Goal: Task Accomplishment & Management: Complete application form

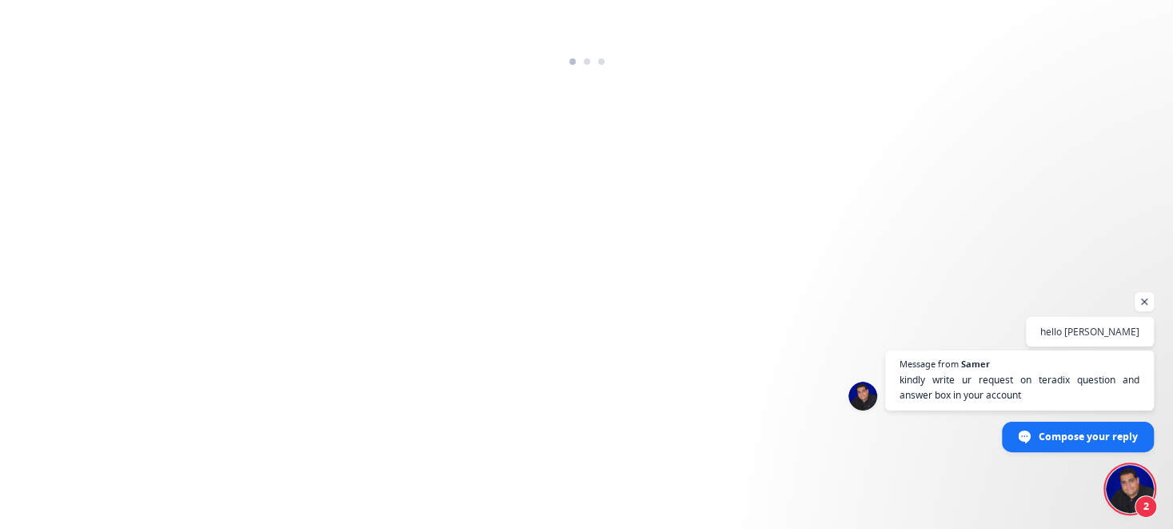
scroll to position [73, 0]
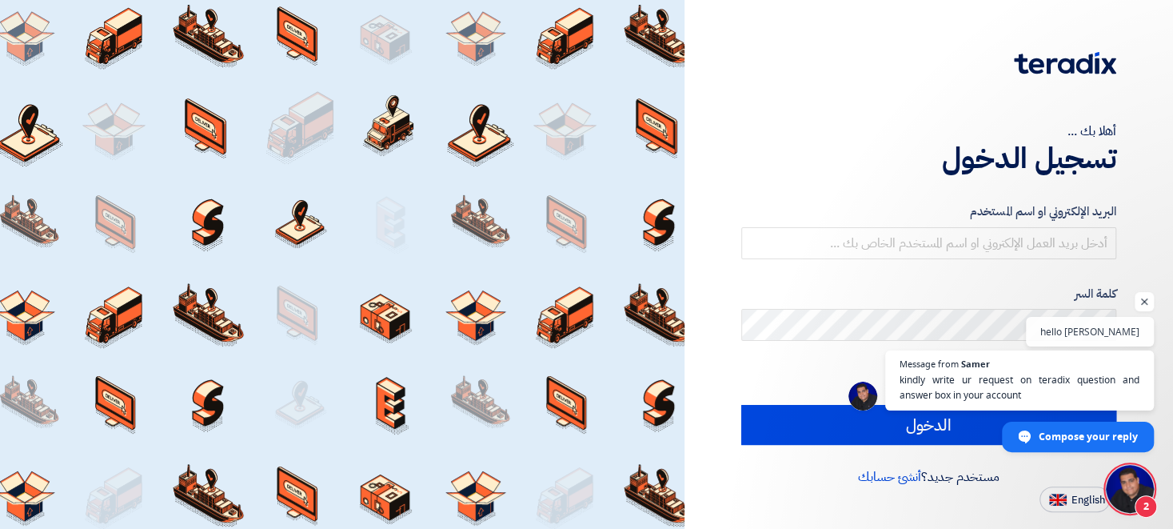
type input "[EMAIL_ADDRESS][DOMAIN_NAME]"
click at [1072, 502] on span "English" at bounding box center [1089, 499] width 34 height 11
type input "Sign in"
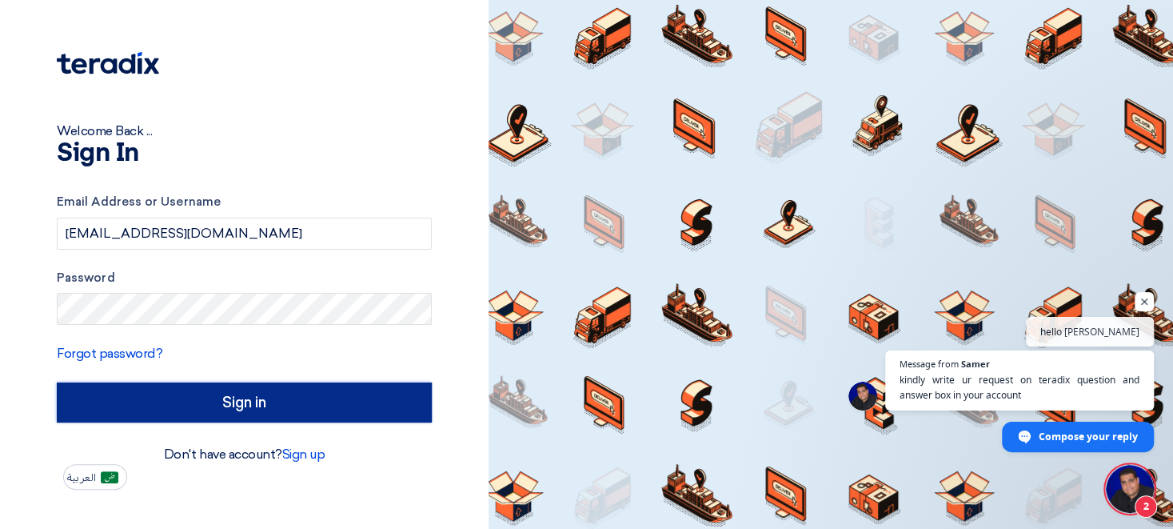
click at [226, 401] on input "Sign in" at bounding box center [244, 402] width 375 height 40
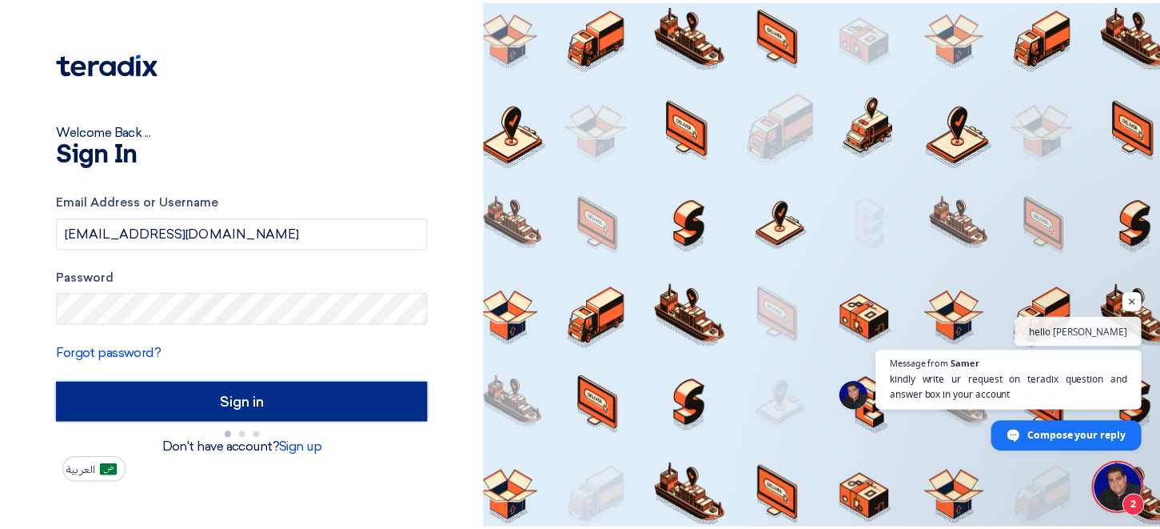
scroll to position [73, 0]
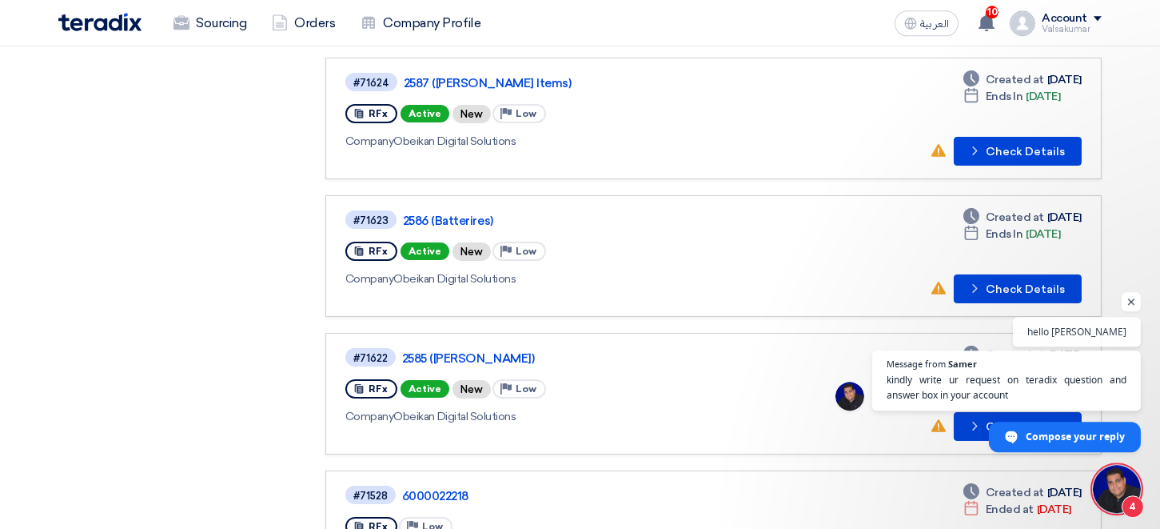
scroll to position [440, 0]
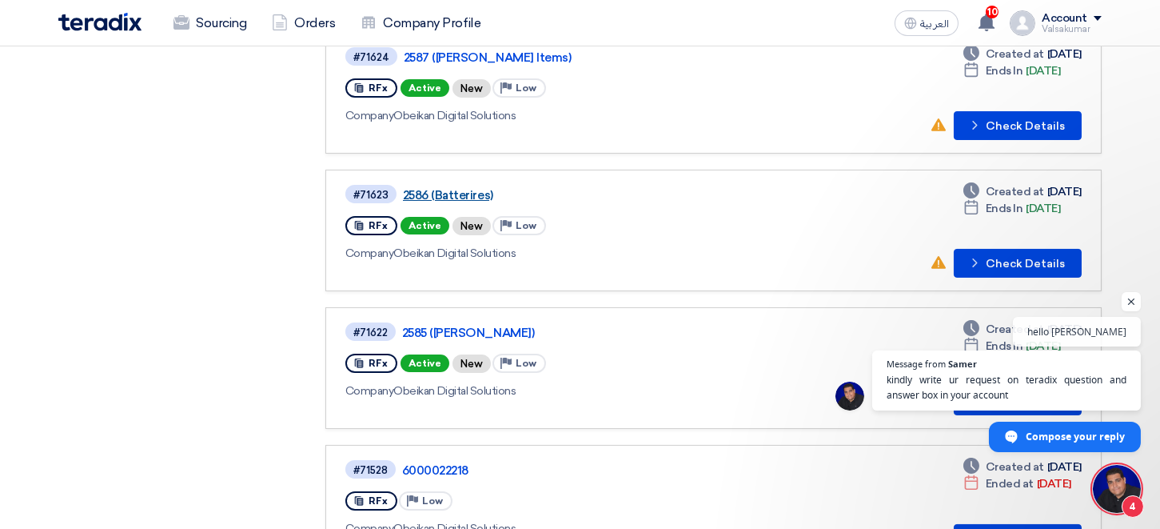
click at [437, 196] on link "2586 (Batterires)" at bounding box center [603, 195] width 400 height 14
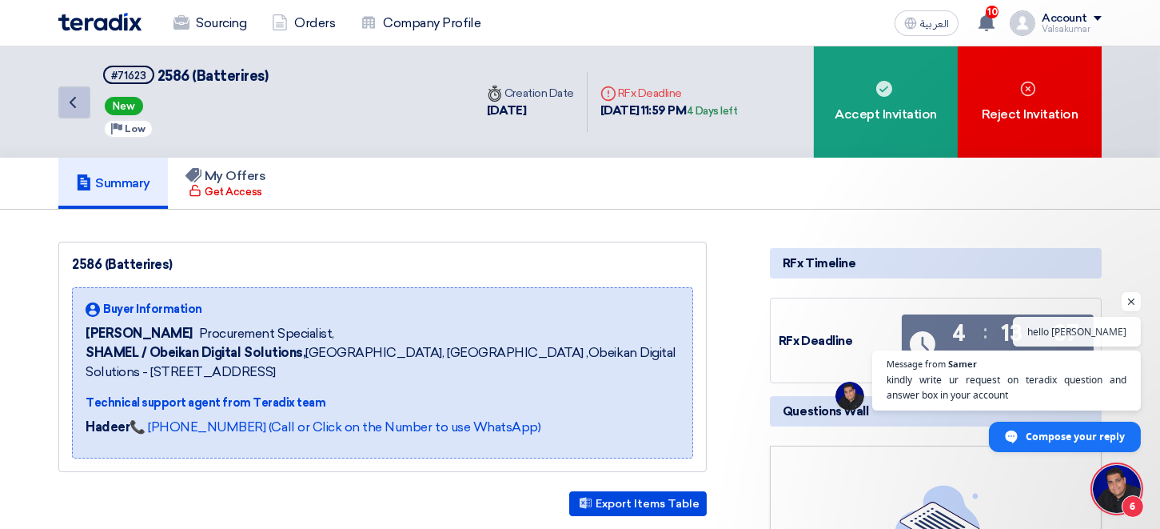
click at [81, 107] on icon "Back" at bounding box center [72, 102] width 19 height 19
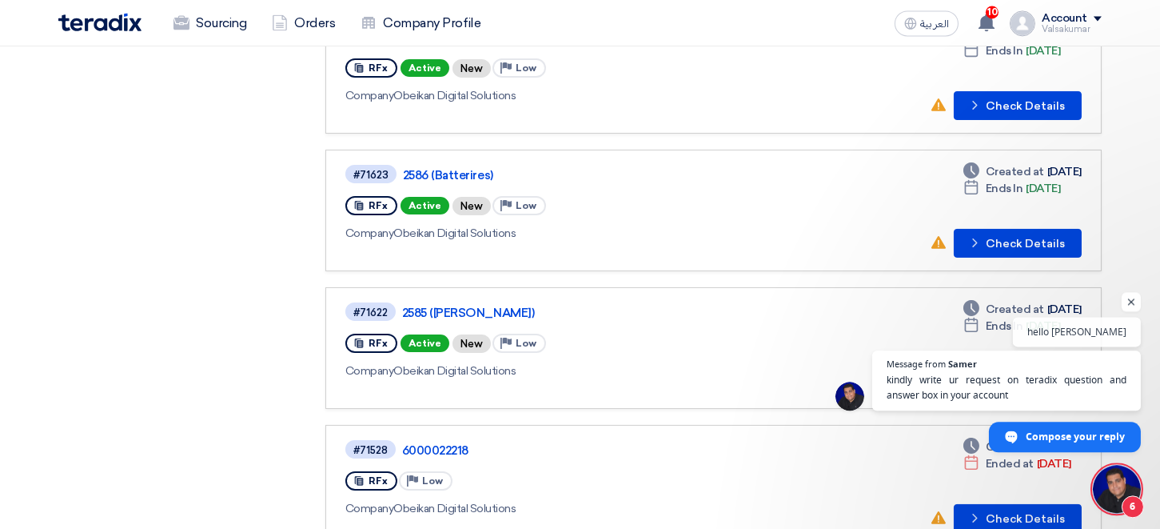
scroll to position [440, 0]
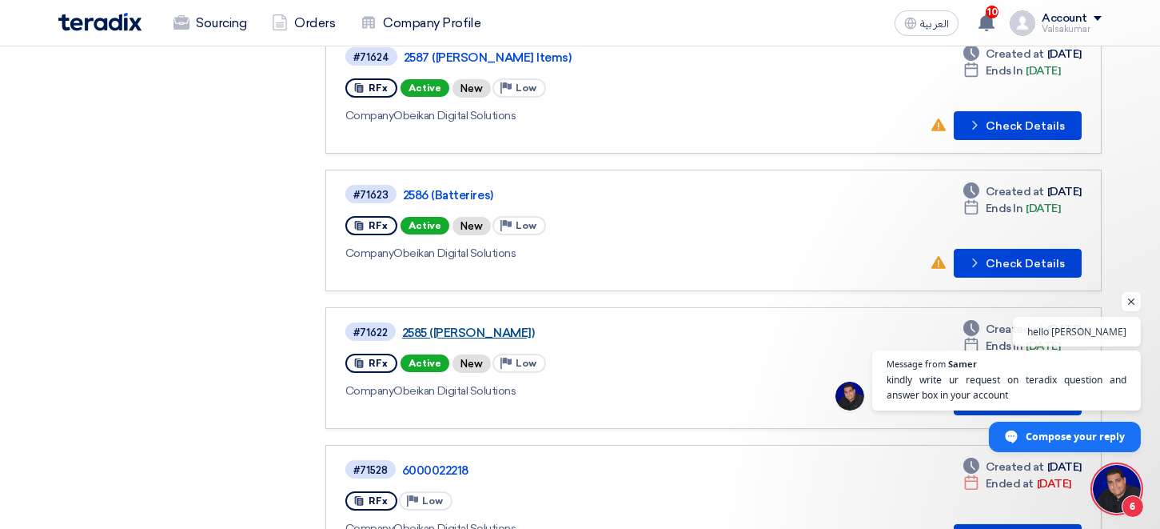
click at [480, 331] on link "2585 ([PERSON_NAME])" at bounding box center [602, 332] width 400 height 14
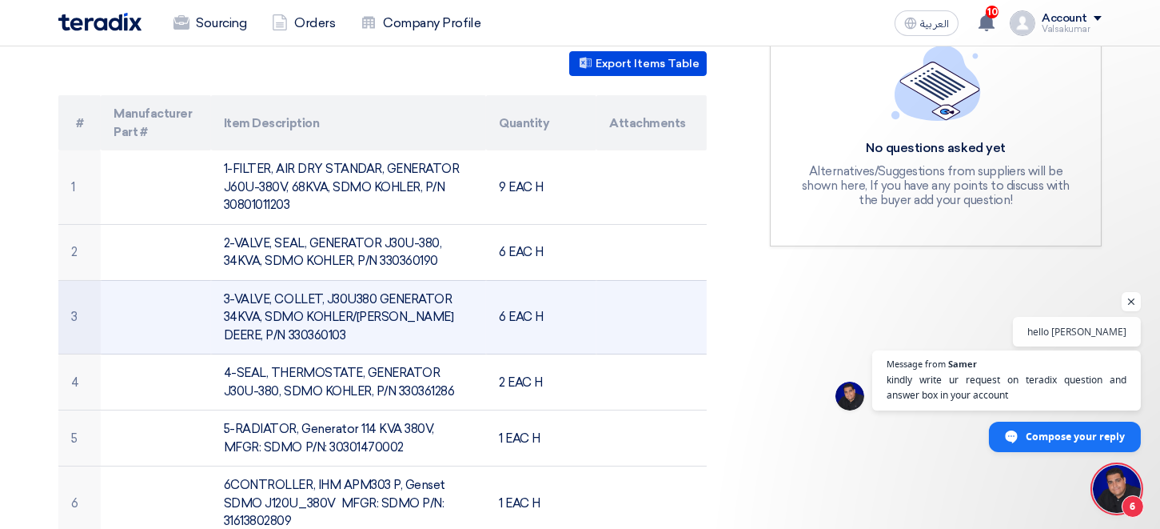
scroll to position [264, 0]
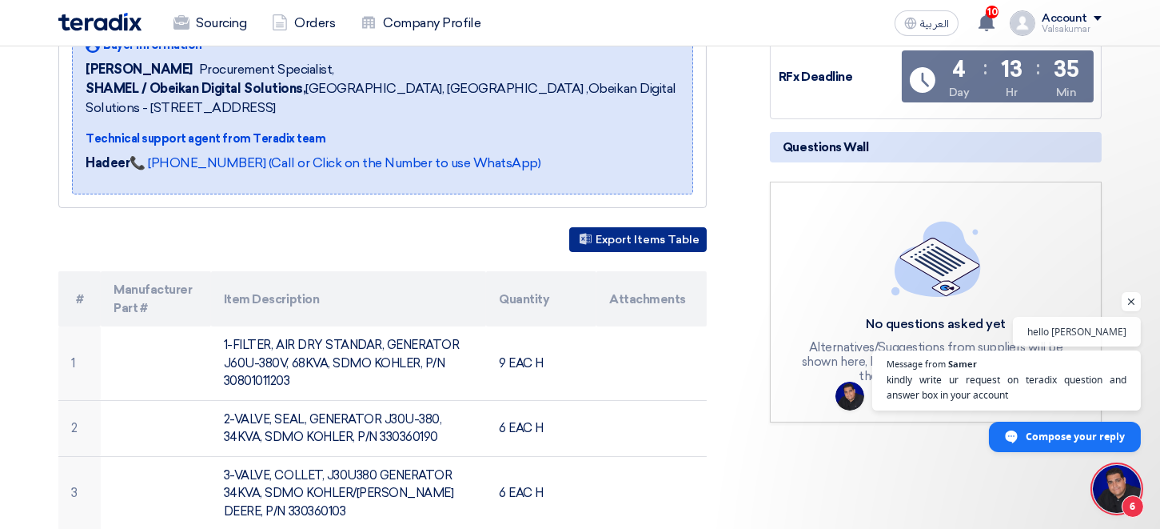
click at [647, 245] on button "Export Items Table" at bounding box center [638, 239] width 138 height 25
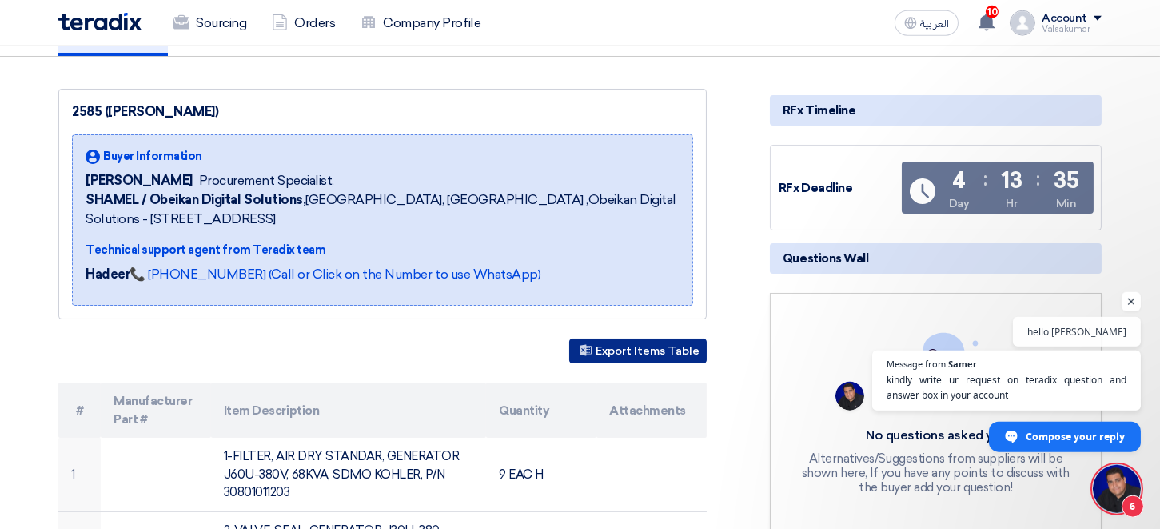
scroll to position [0, 0]
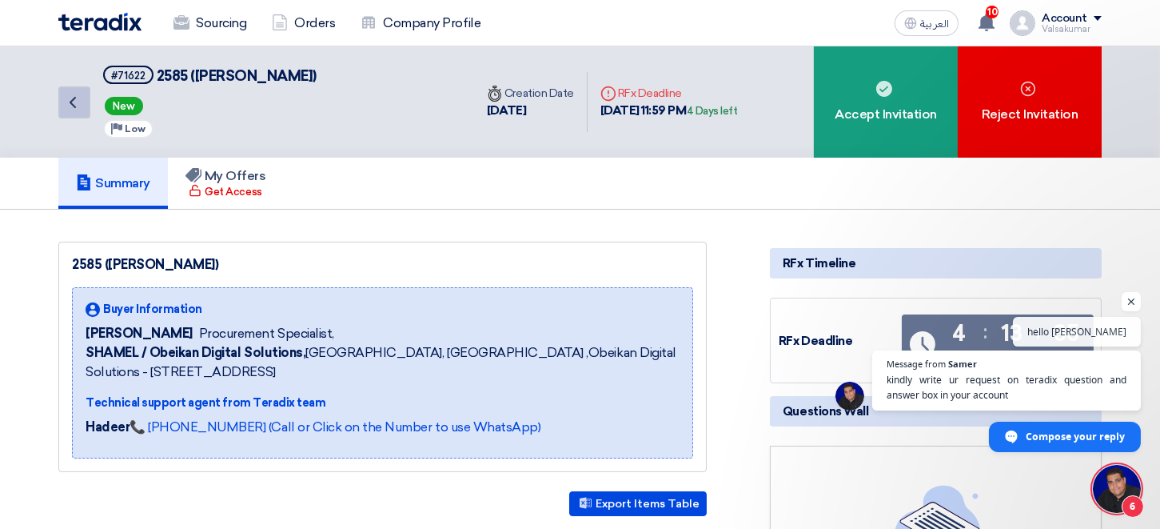
click at [78, 102] on icon "Back" at bounding box center [72, 102] width 19 height 19
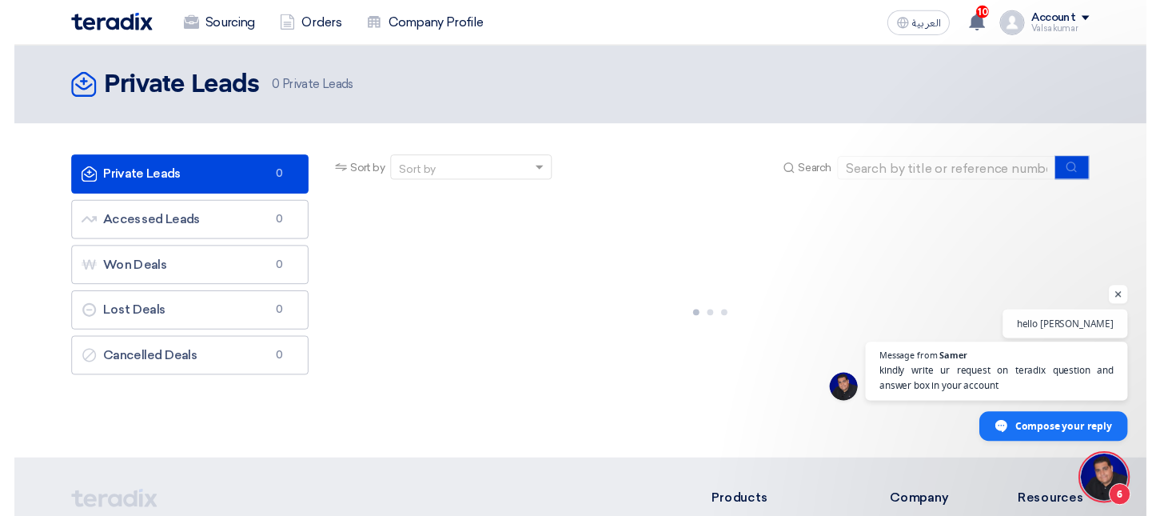
scroll to position [73, 0]
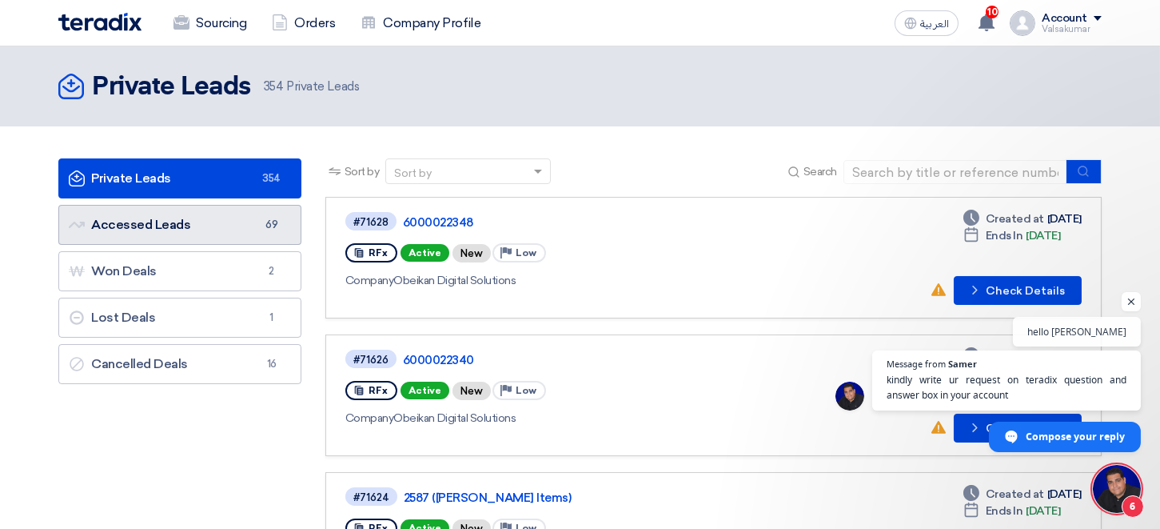
click at [182, 223] on link "Accessed Leads Accessed Leads 69" at bounding box center [179, 225] width 243 height 40
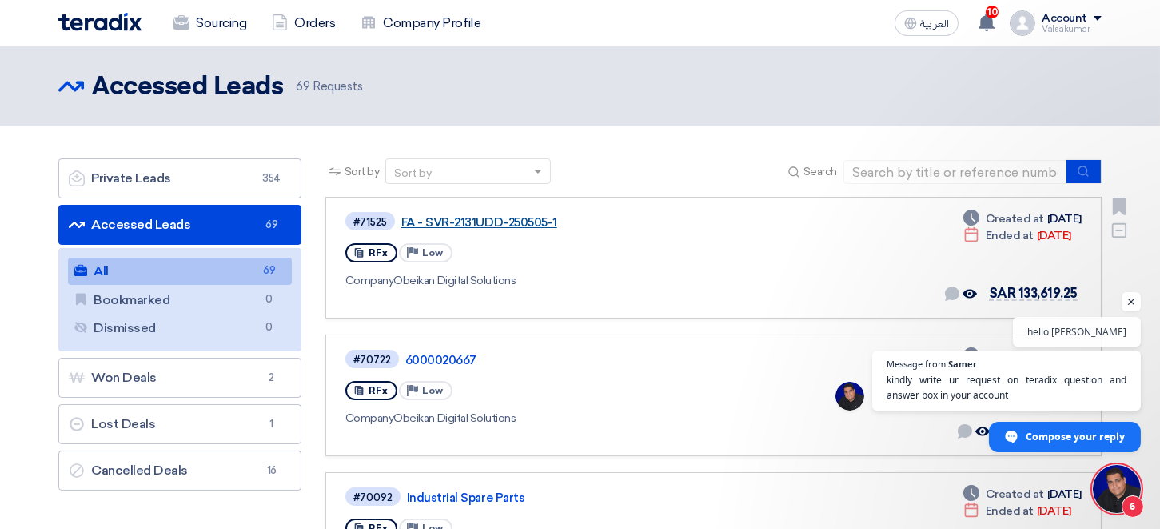
click at [513, 225] on link "FA - SVR-2131UDD-250505-1" at bounding box center [601, 222] width 400 height 14
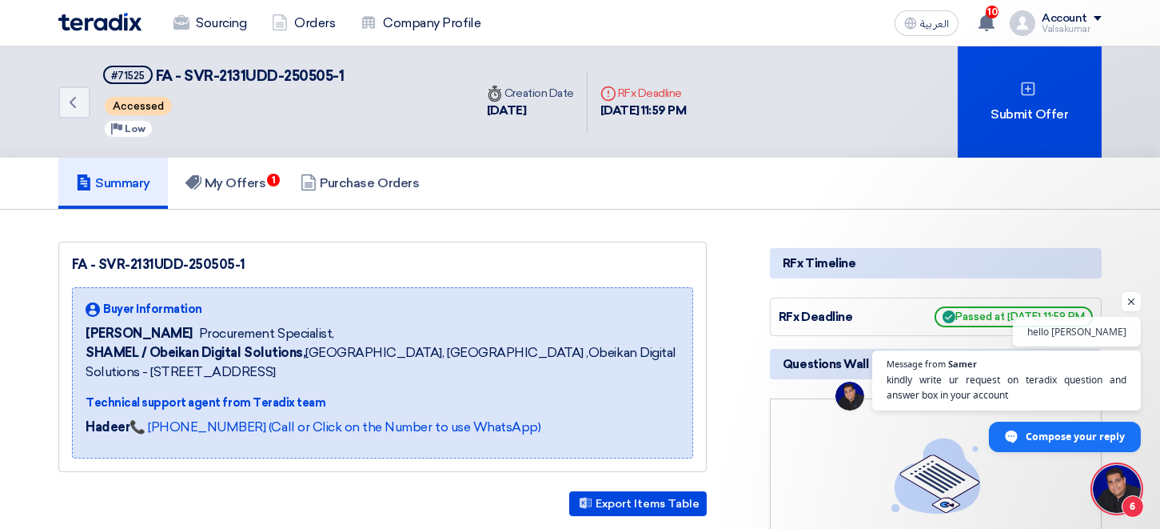
scroll to position [73, 0]
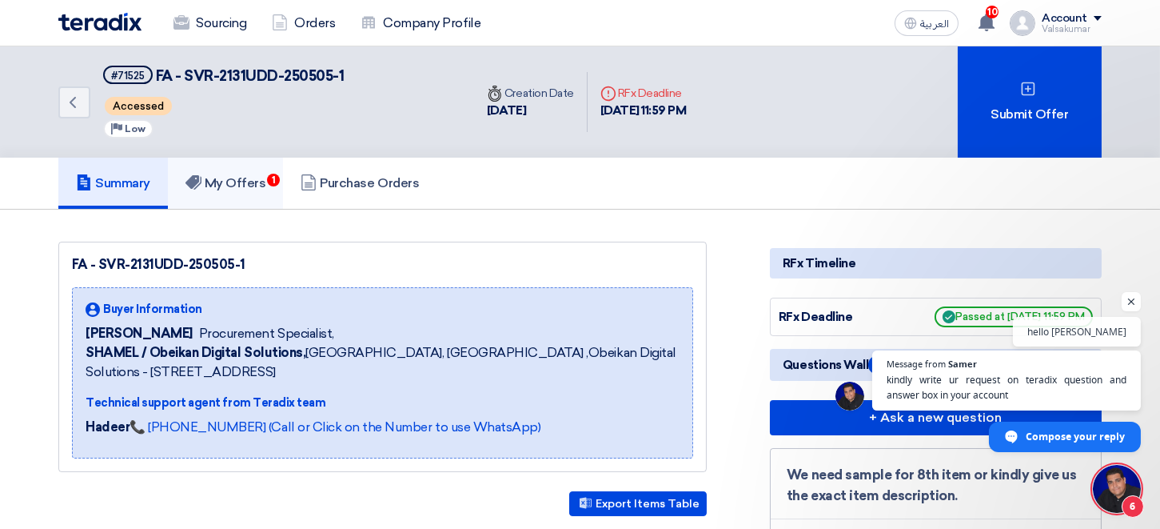
click at [256, 174] on link "My Offers 1" at bounding box center [226, 183] width 116 height 51
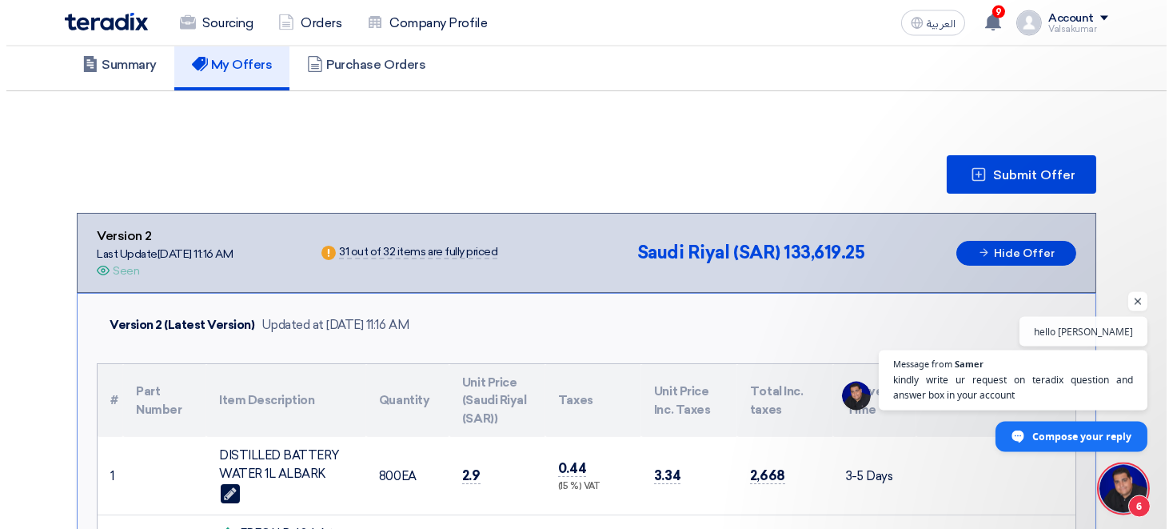
scroll to position [114, 0]
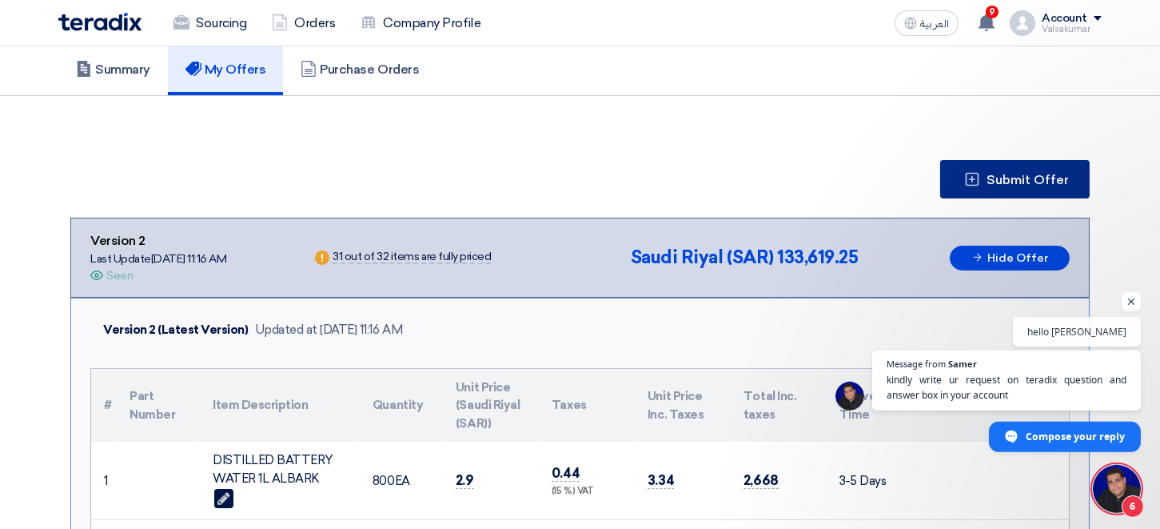
click at [996, 179] on span "Submit Offer" at bounding box center [1028, 180] width 82 height 13
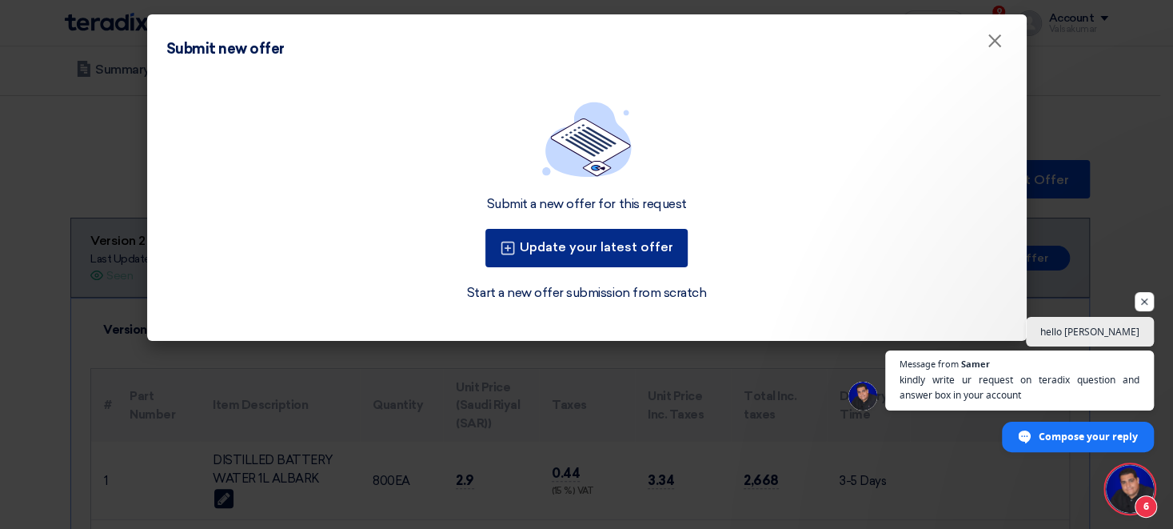
click at [578, 251] on button "Update your latest offer" at bounding box center [586, 248] width 202 height 38
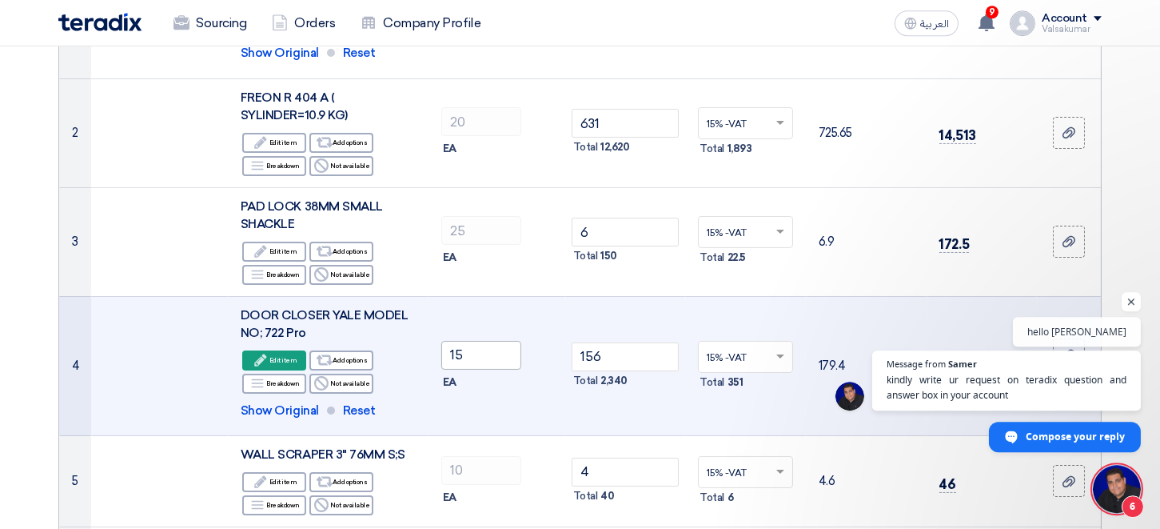
scroll to position [352, 0]
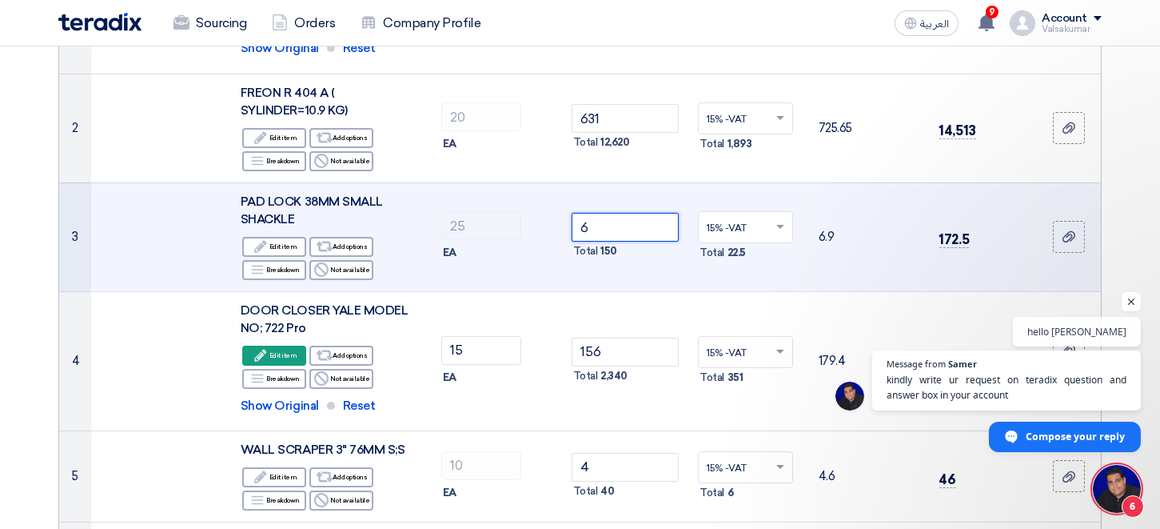
click at [572, 222] on input "6" at bounding box center [626, 227] width 108 height 29
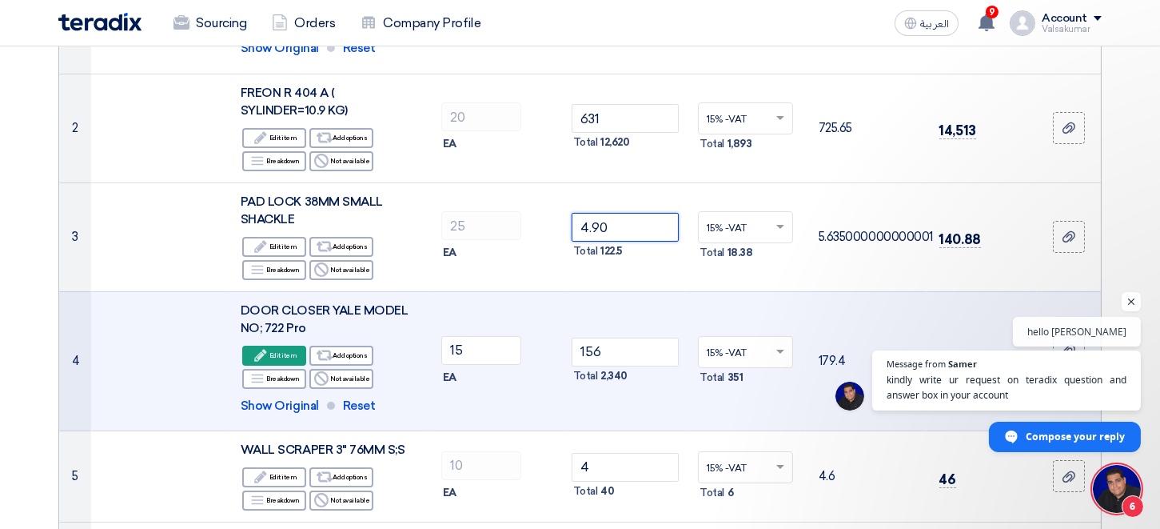
type input "4.90"
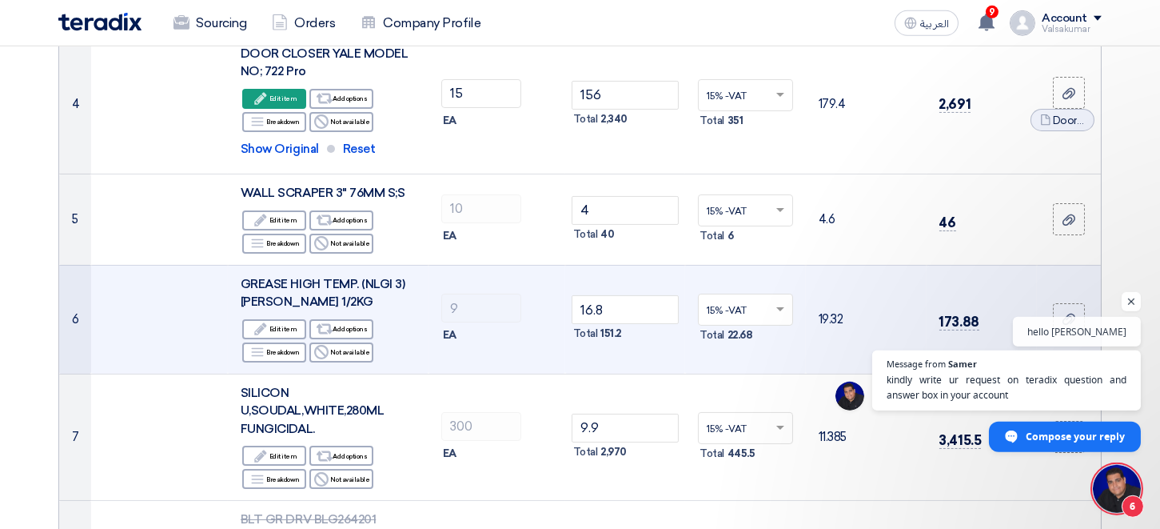
scroll to position [616, 0]
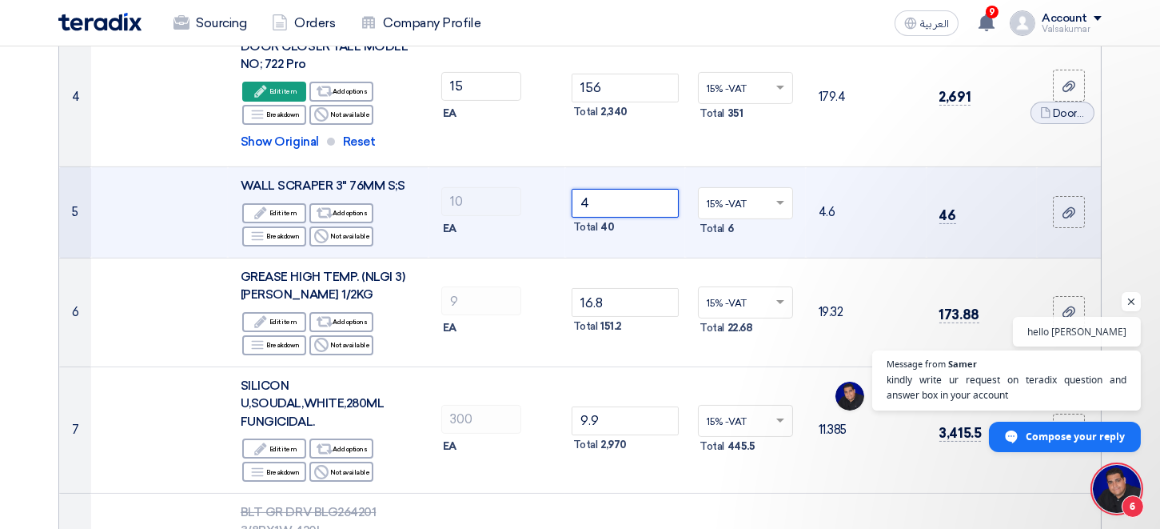
drag, startPoint x: 596, startPoint y: 205, endPoint x: 538, endPoint y: 204, distance: 57.6
click at [583, 206] on input "4" at bounding box center [626, 203] width 108 height 29
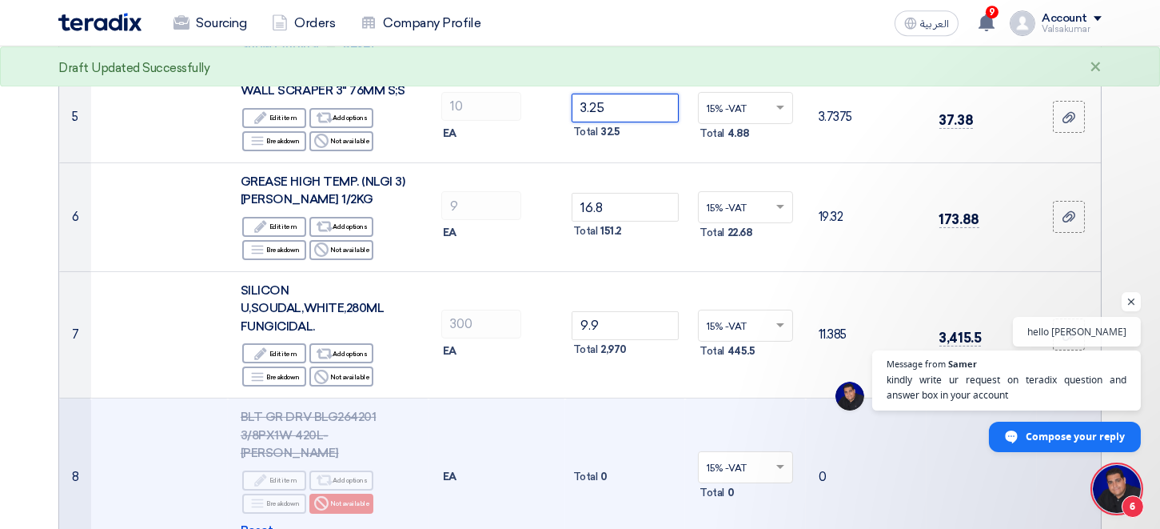
scroll to position [792, 0]
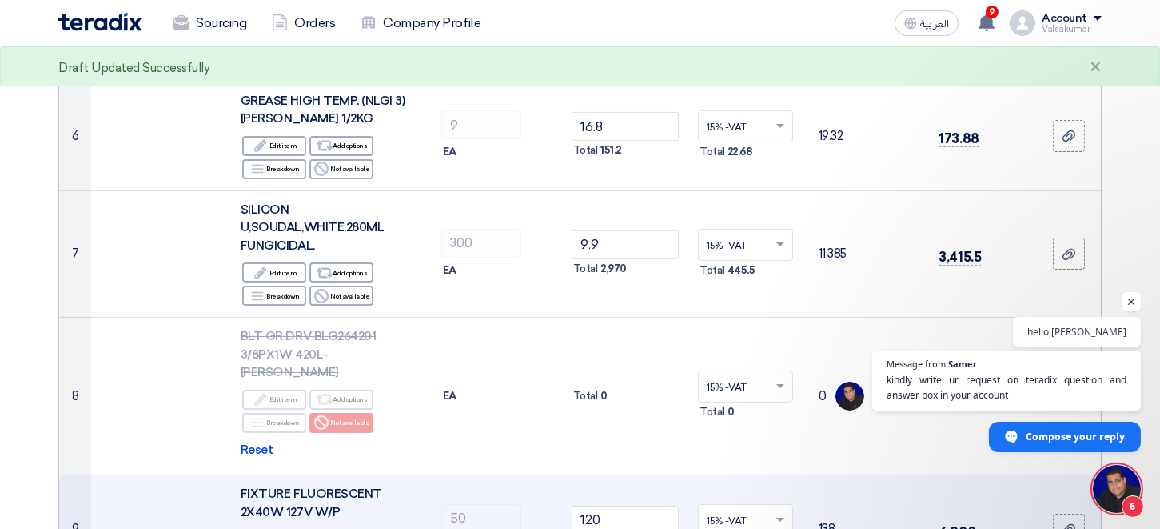
type input "3.25"
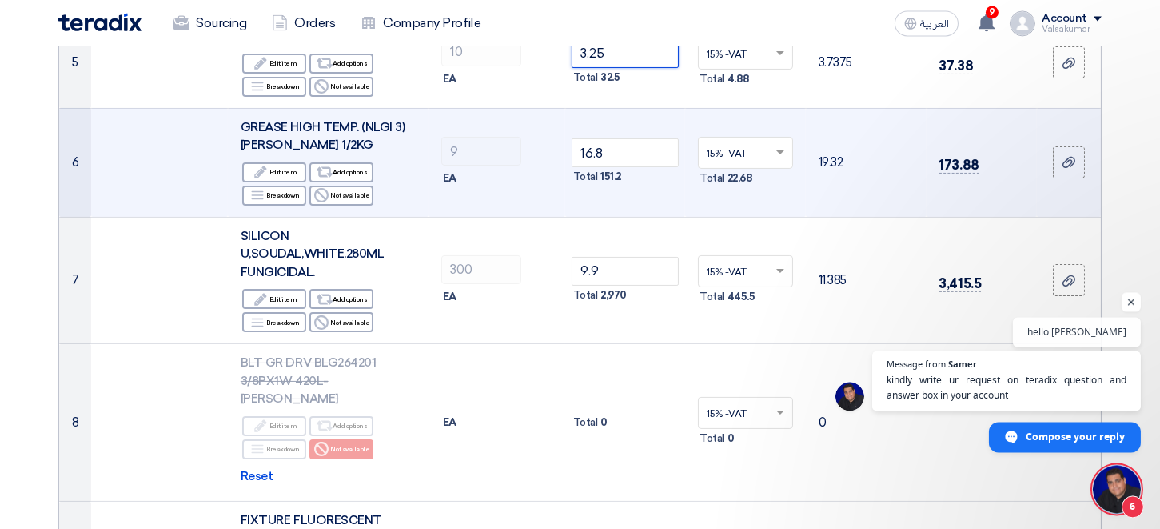
scroll to position [704, 0]
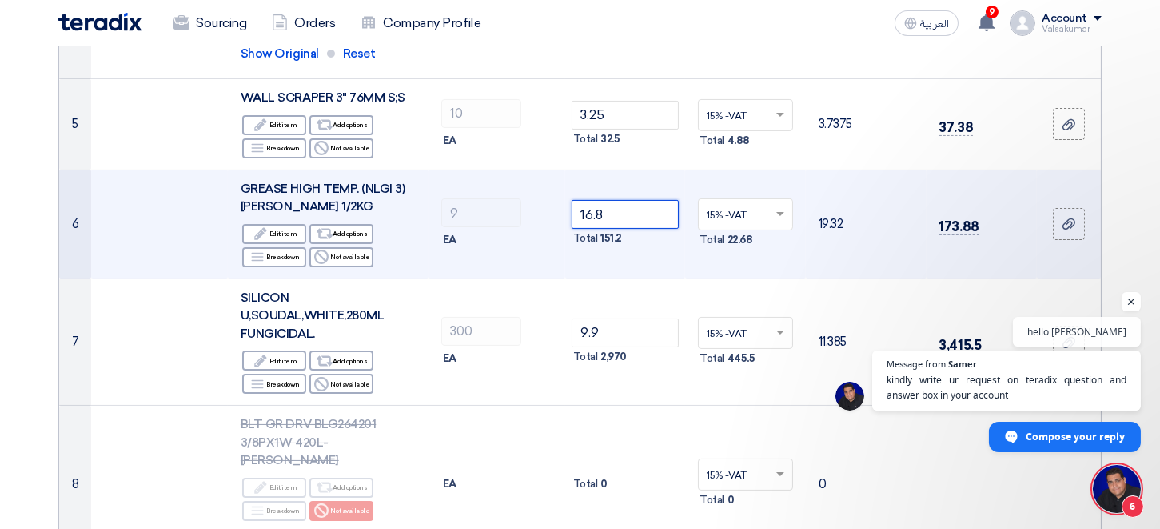
click at [599, 217] on input "16.8" at bounding box center [626, 214] width 108 height 29
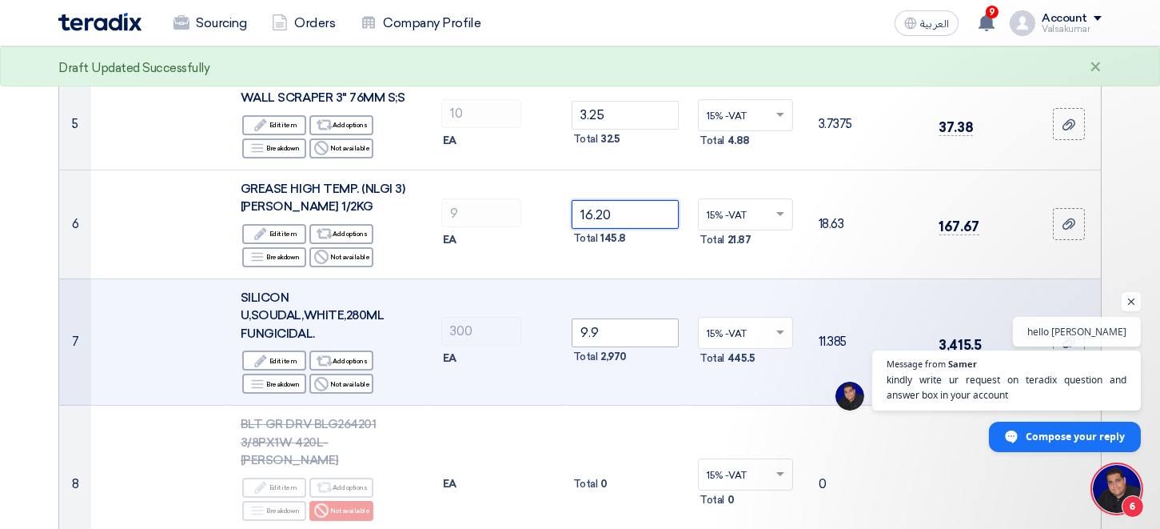
type input "16.20"
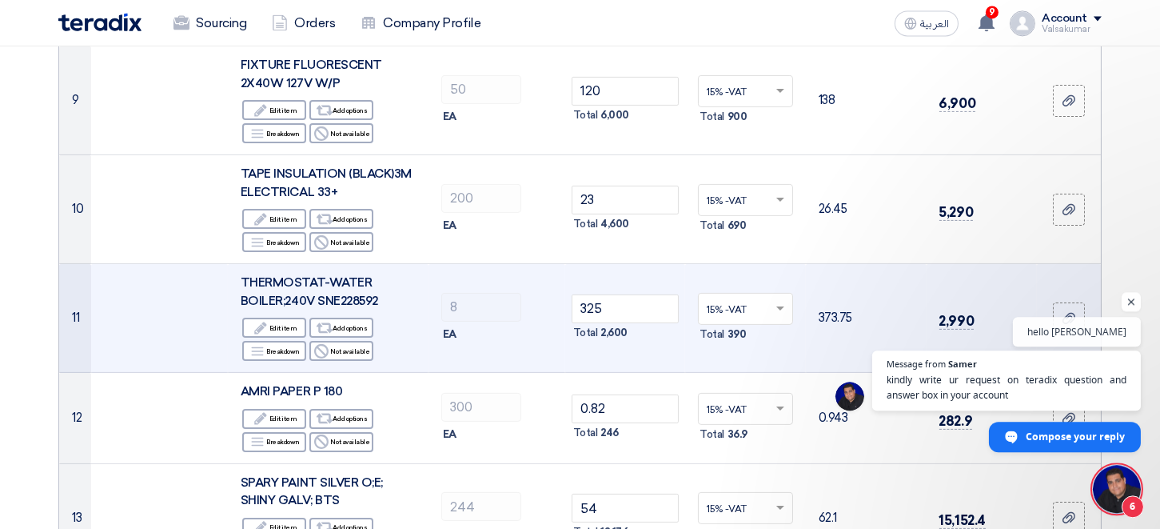
scroll to position [1232, 0]
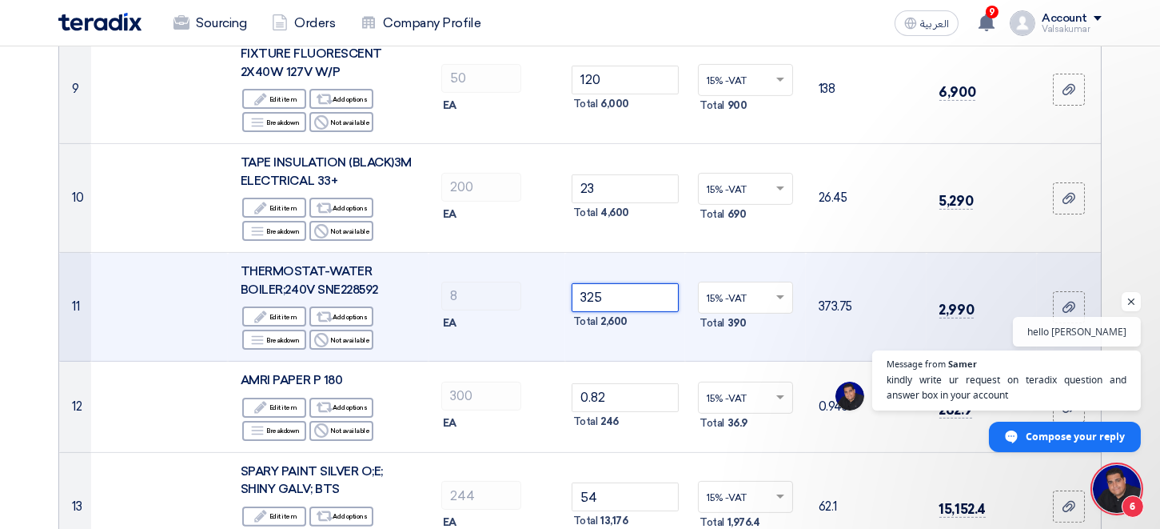
drag, startPoint x: 588, startPoint y: 280, endPoint x: 612, endPoint y: 276, distance: 24.3
click at [612, 283] on input "325" at bounding box center [626, 297] width 108 height 29
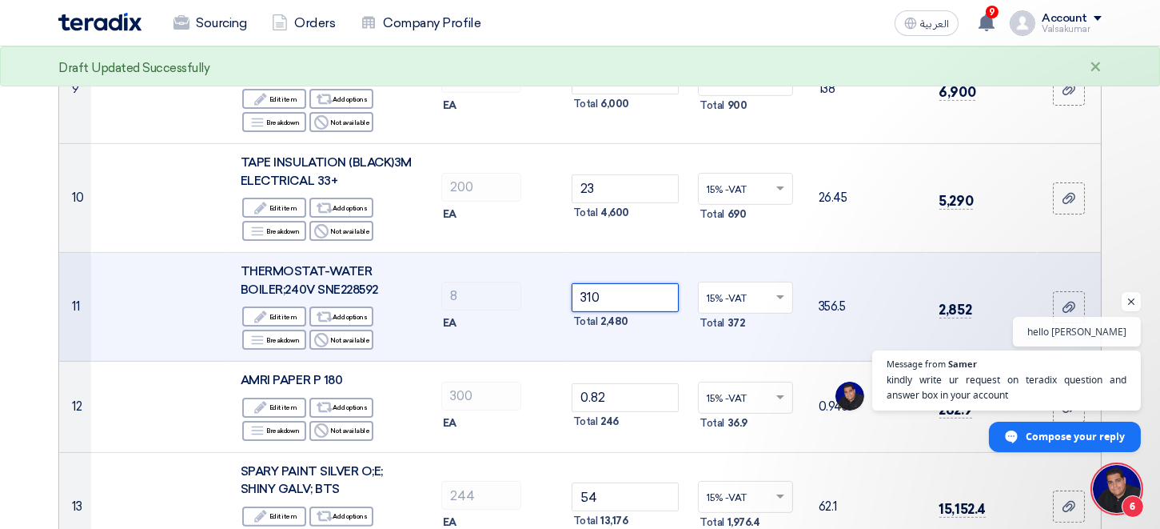
drag, startPoint x: 603, startPoint y: 279, endPoint x: 587, endPoint y: 285, distance: 16.9
click at [587, 285] on input "310" at bounding box center [626, 297] width 108 height 29
type input "308"
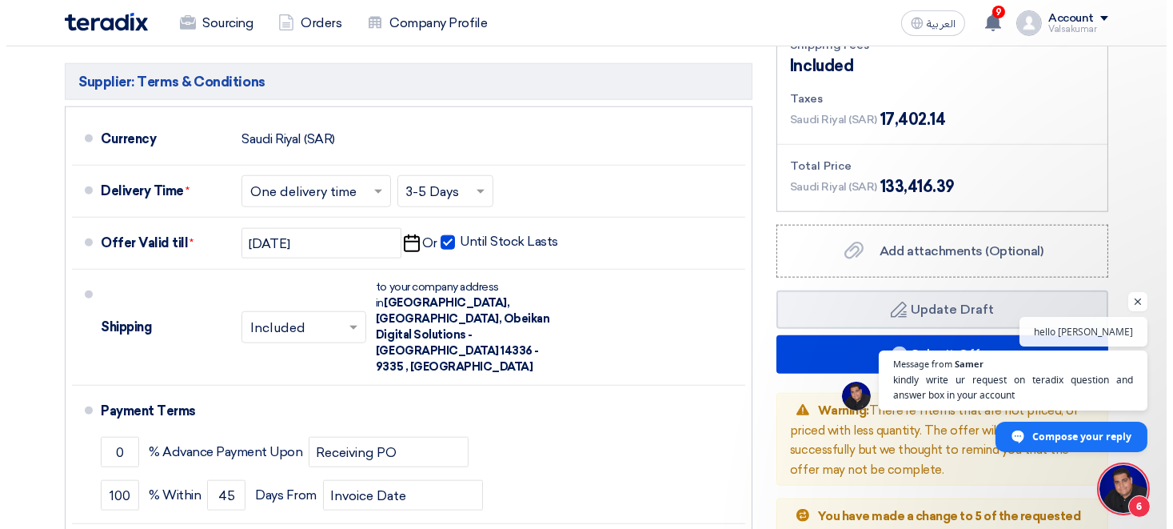
scroll to position [4163, 0]
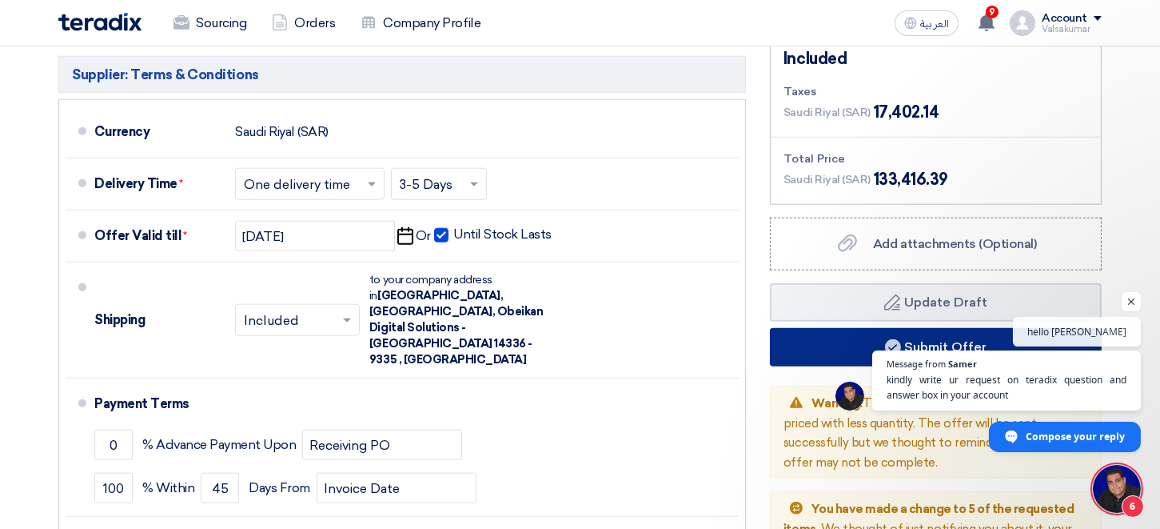
click at [934, 328] on button "Submit Offer" at bounding box center [936, 347] width 332 height 38
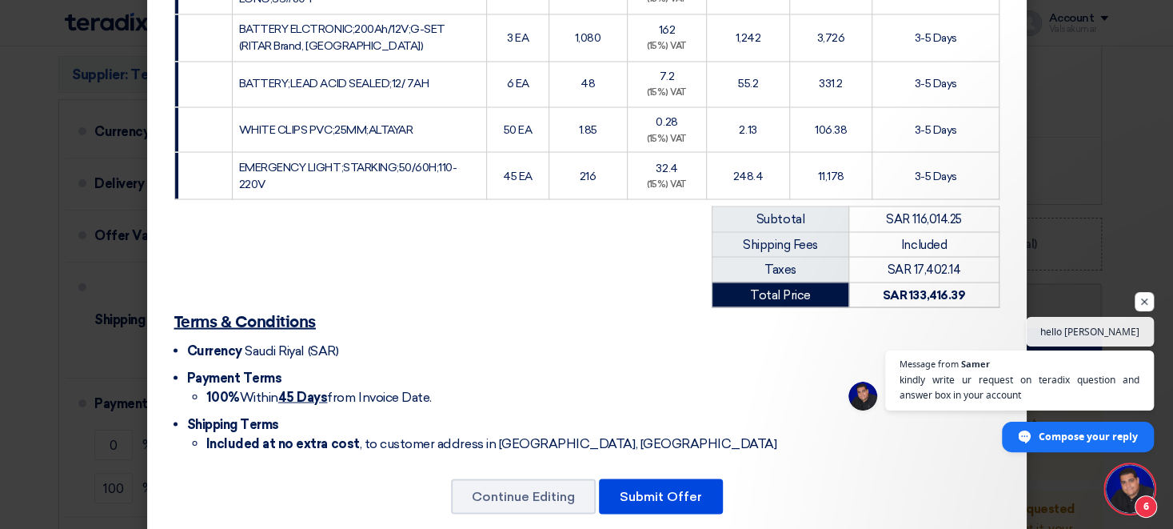
scroll to position [1648, 0]
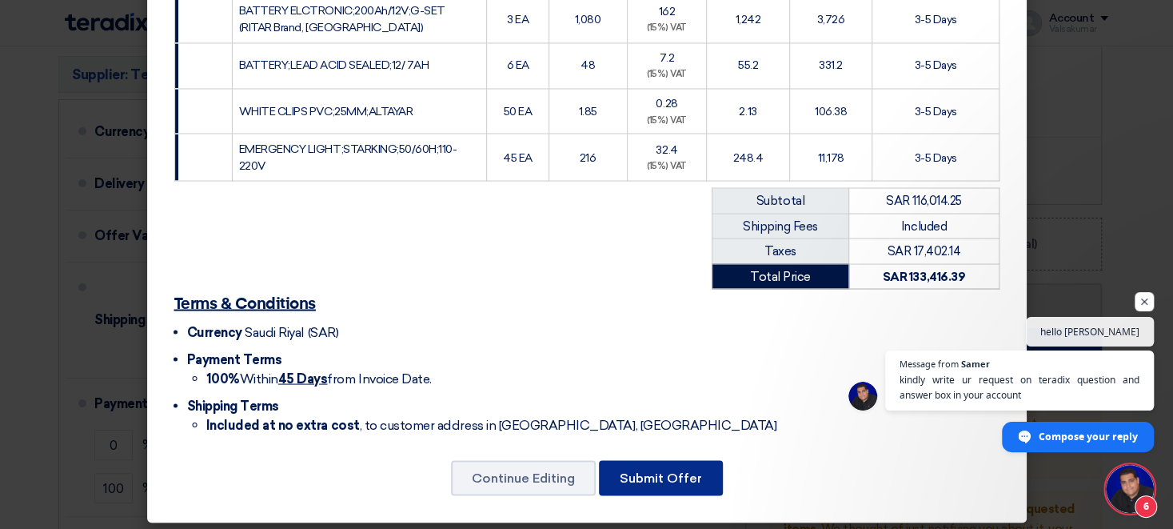
click at [649, 473] on button "Submit Offer" at bounding box center [661, 477] width 124 height 35
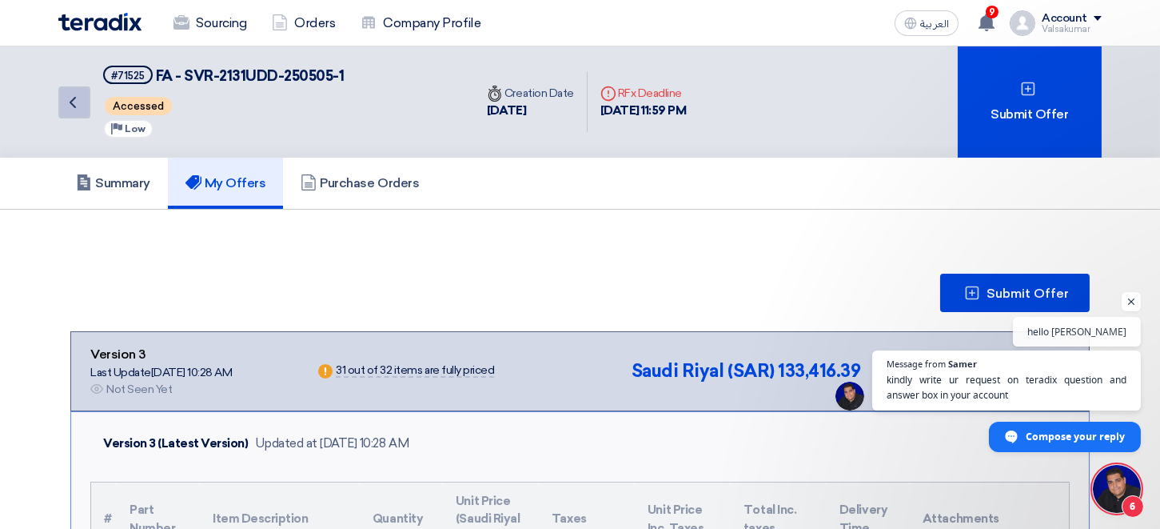
click at [72, 102] on use at bounding box center [73, 102] width 6 height 11
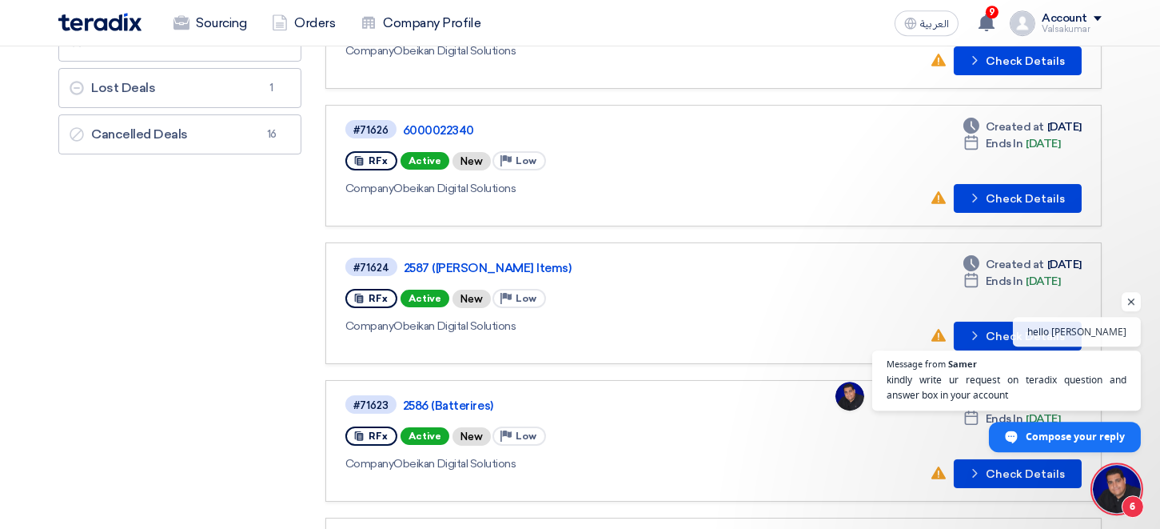
scroll to position [352, 0]
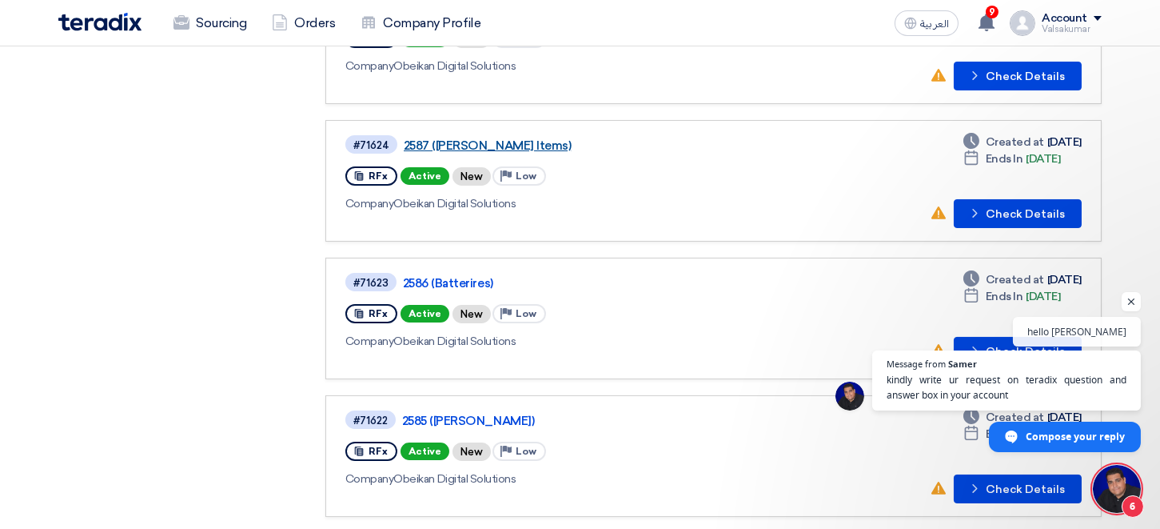
click at [457, 142] on link "2587 ([PERSON_NAME] Items)" at bounding box center [604, 145] width 400 height 14
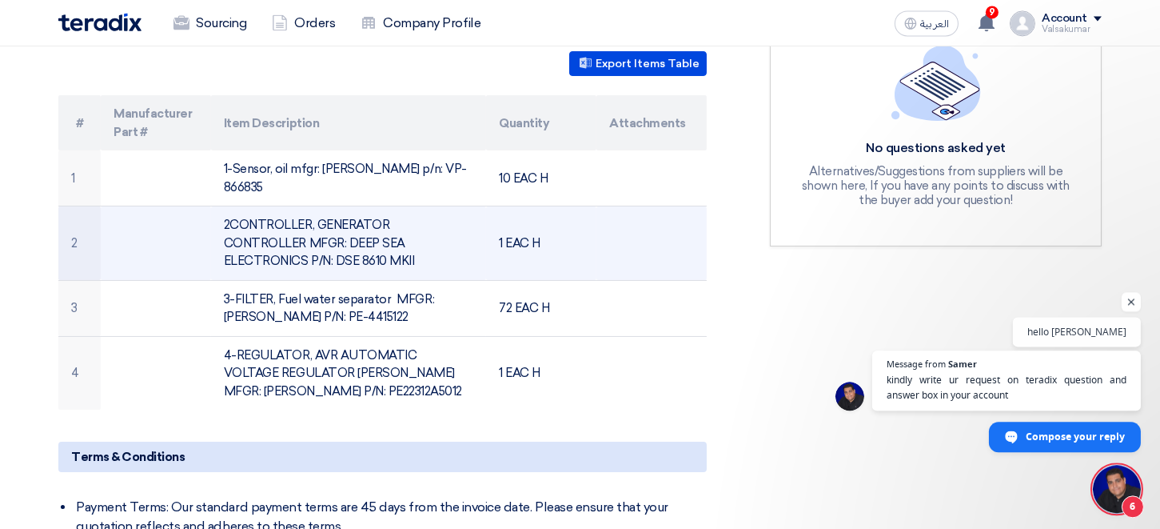
scroll to position [440, 0]
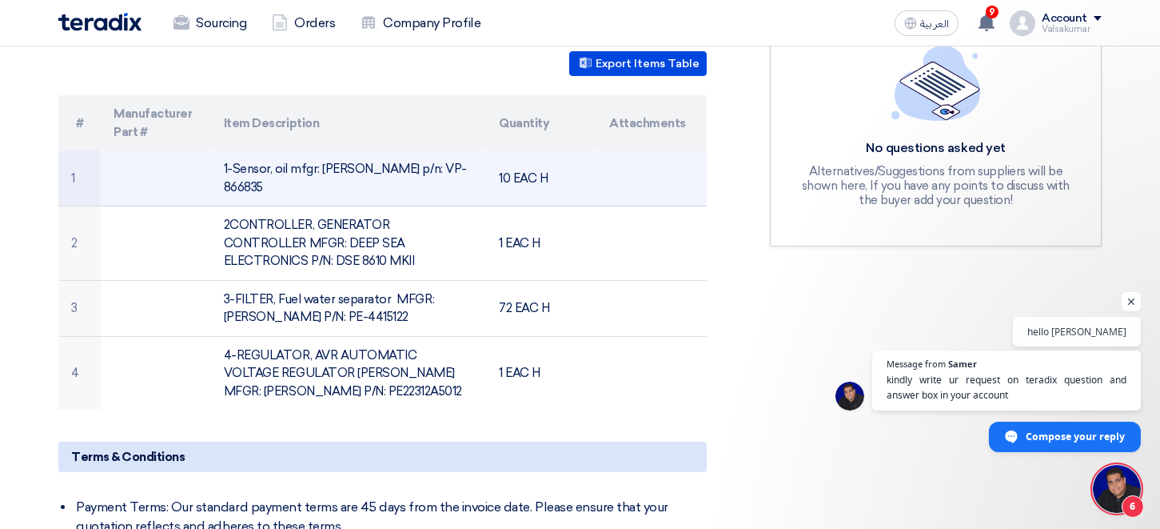
drag, startPoint x: 225, startPoint y: 165, endPoint x: 465, endPoint y: 165, distance: 239.9
click at [465, 165] on td "1-Sensor, oil mfgr: [PERSON_NAME] p/n: VP-866835" at bounding box center [349, 178] width 276 height 56
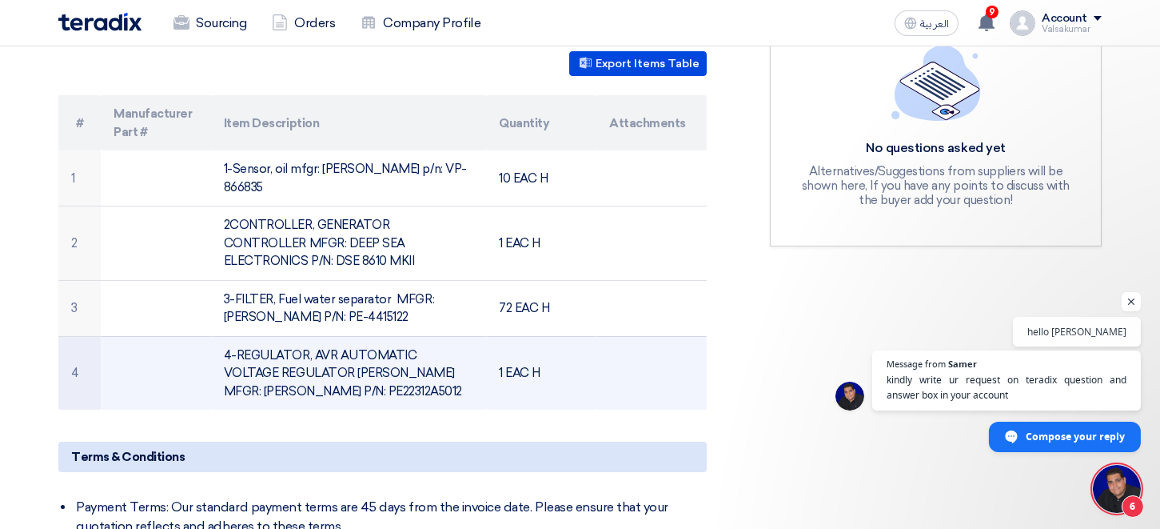
copy td "1-Sensor, oil mfgr: [PERSON_NAME] p/n: VP-866835"
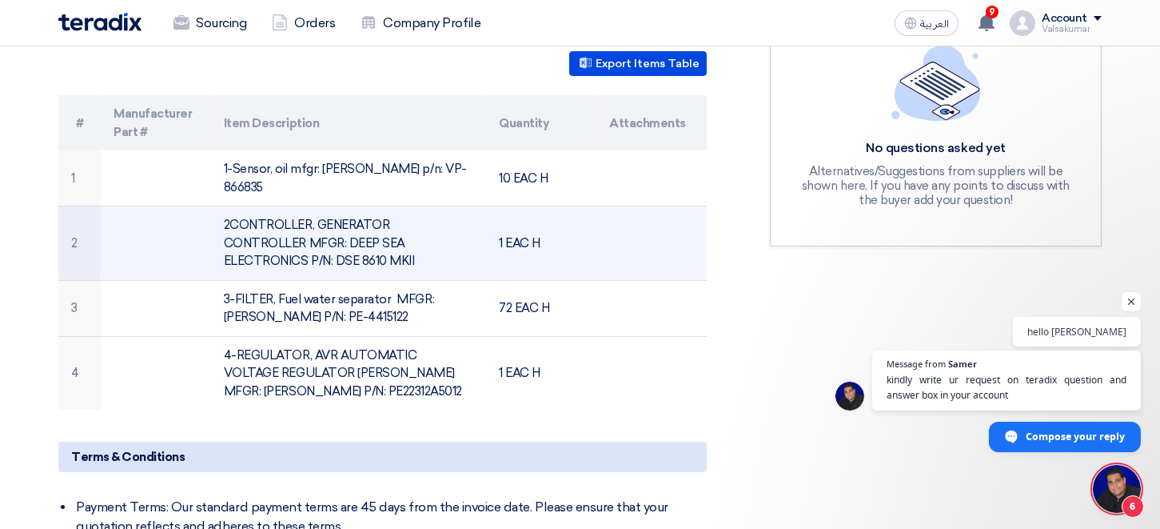
drag, startPoint x: 232, startPoint y: 205, endPoint x: 418, endPoint y: 258, distance: 193.7
click at [415, 242] on td "2CONTROLLER, GENERATOR CONTROLLER MFGR: DEEP SEA ELECTRONICS P/N: DSE 8610 MKII" at bounding box center [349, 243] width 276 height 74
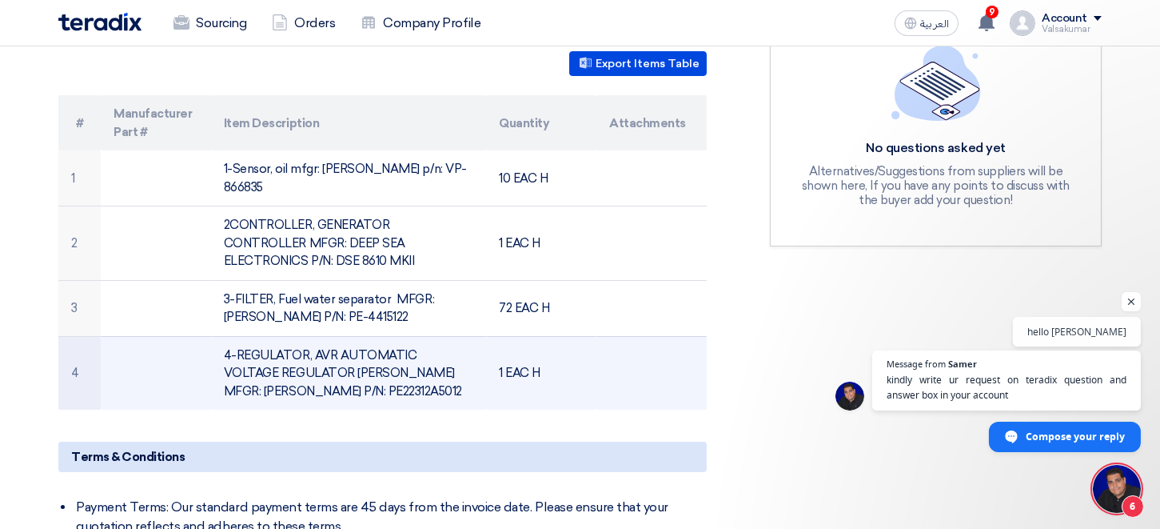
copy td "CONTROLLER, GENERATOR CONTROLLER MFGR: DEEP SEA ELECTRONICS P/N: DSE 8610 MKII"
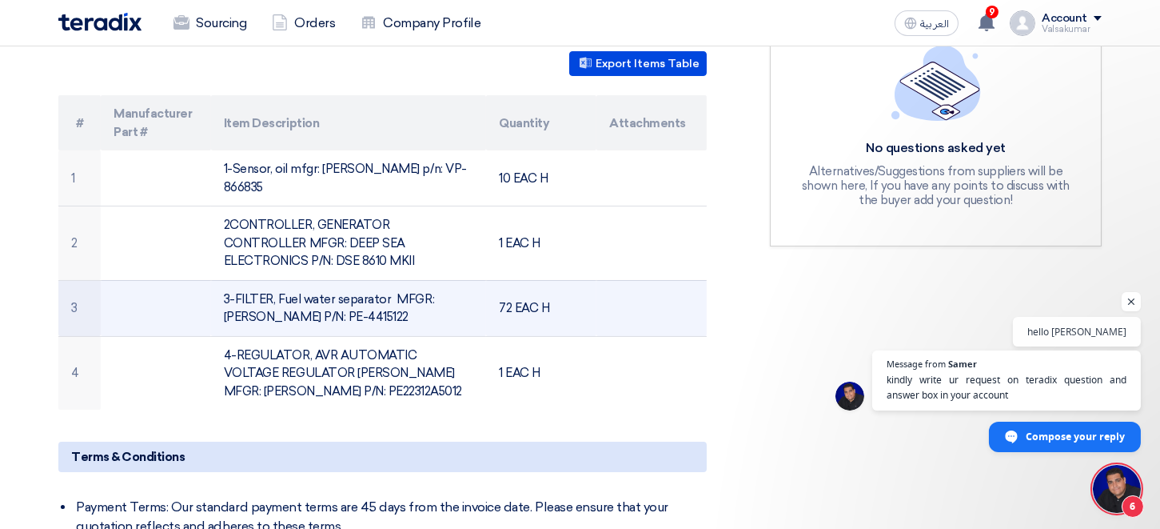
drag, startPoint x: 238, startPoint y: 277, endPoint x: 375, endPoint y: 304, distance: 140.2
click at [379, 304] on td "3-FILTER, Fuel water separator MFGR: [PERSON_NAME] P/N: PE-4415122" at bounding box center [349, 308] width 276 height 56
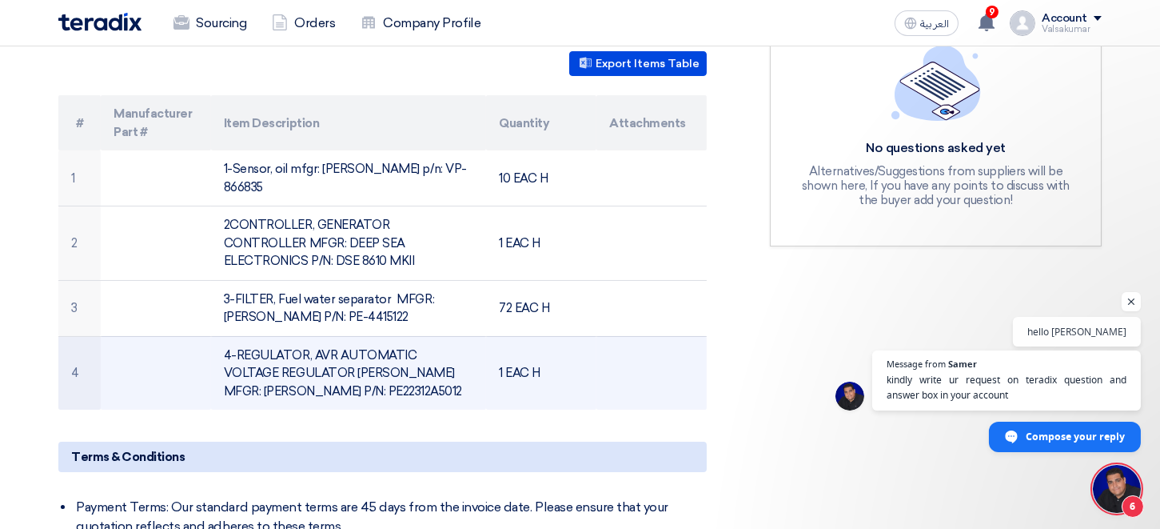
copy td "FILTER, Fuel water separator MFGR: [PERSON_NAME] P/N: PE-4415122"
drag, startPoint x: 238, startPoint y: 331, endPoint x: 321, endPoint y: 369, distance: 91.3
click at [321, 369] on td "4-REGULATOR, AVR AUTOMATIC VOLTAGE REGULATOR [PERSON_NAME] MFGR: [PERSON_NAME] …" at bounding box center [349, 373] width 276 height 74
copy td "REGULATOR, AVR AUTOMATIC VOLTAGE REGULATOR [PERSON_NAME] MFGR: [PERSON_NAME] P/…"
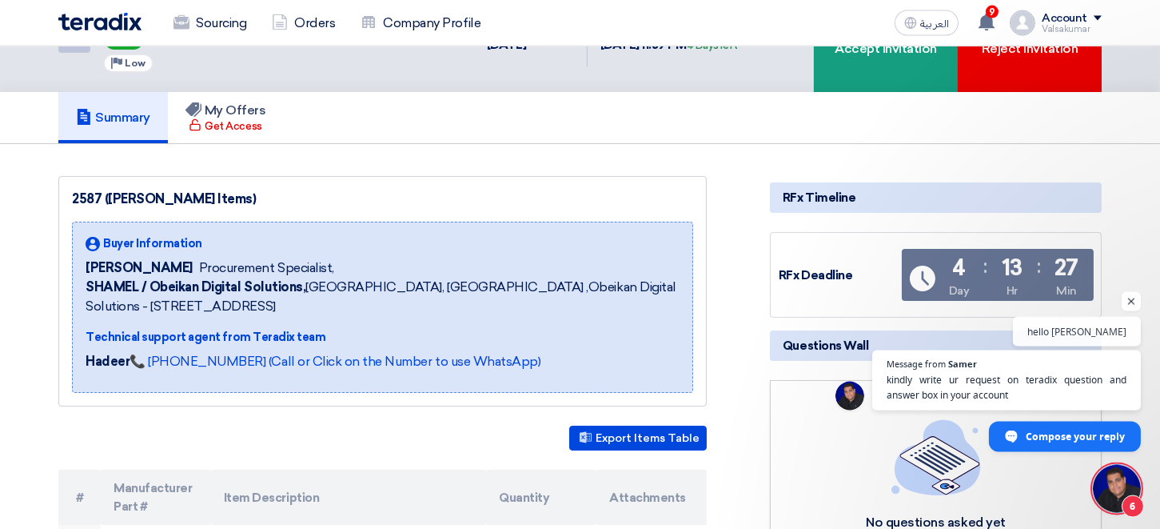
scroll to position [0, 0]
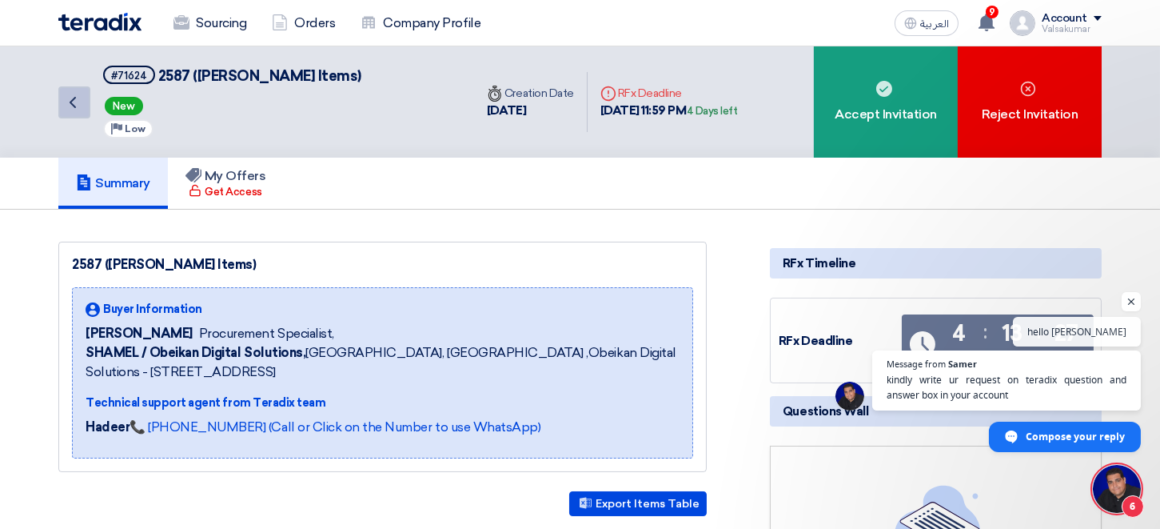
click at [77, 114] on link "Back" at bounding box center [74, 102] width 32 height 32
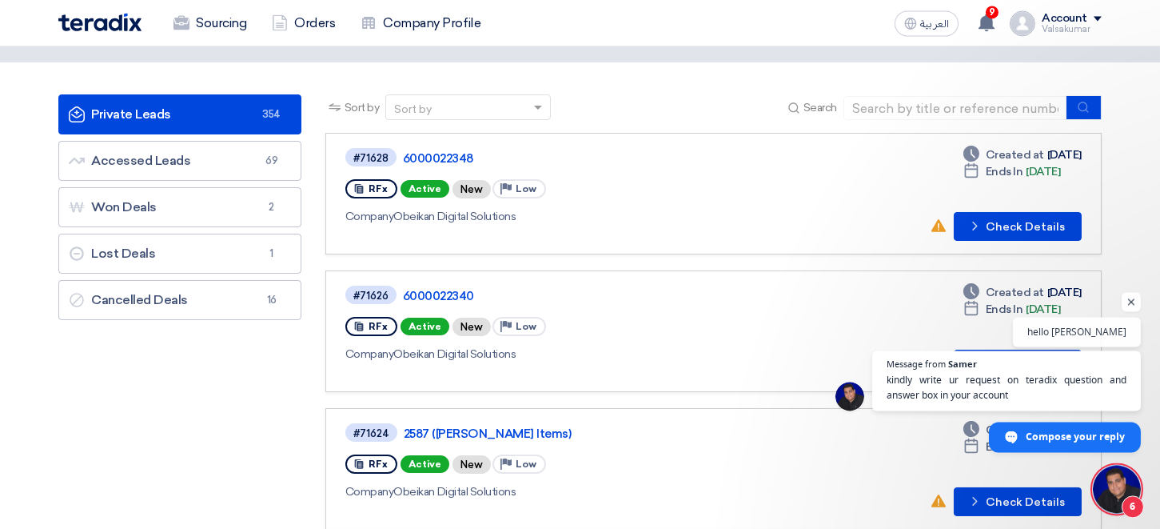
scroll to position [88, 0]
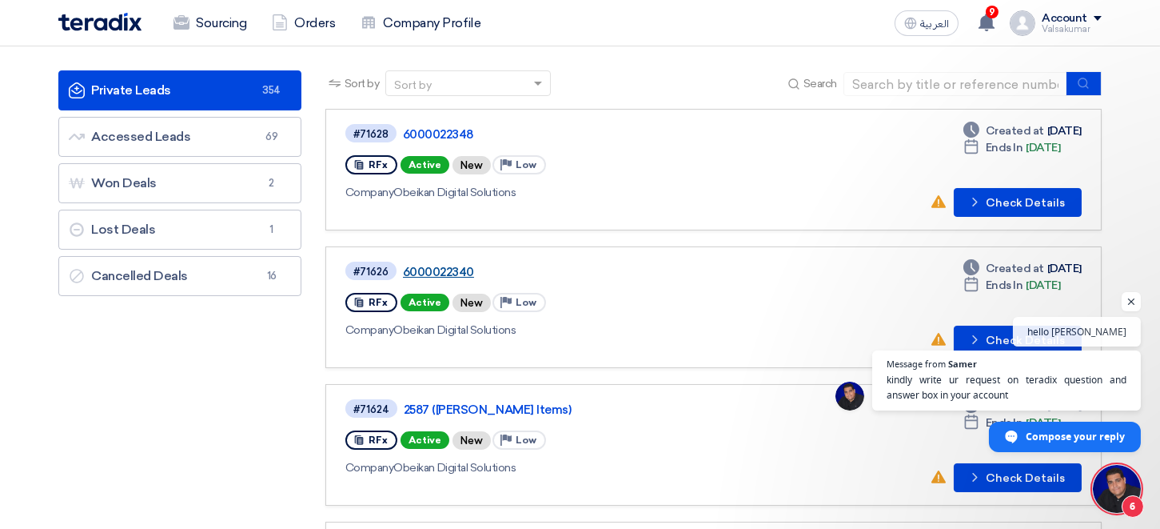
click at [437, 267] on link "6000022340" at bounding box center [603, 272] width 400 height 14
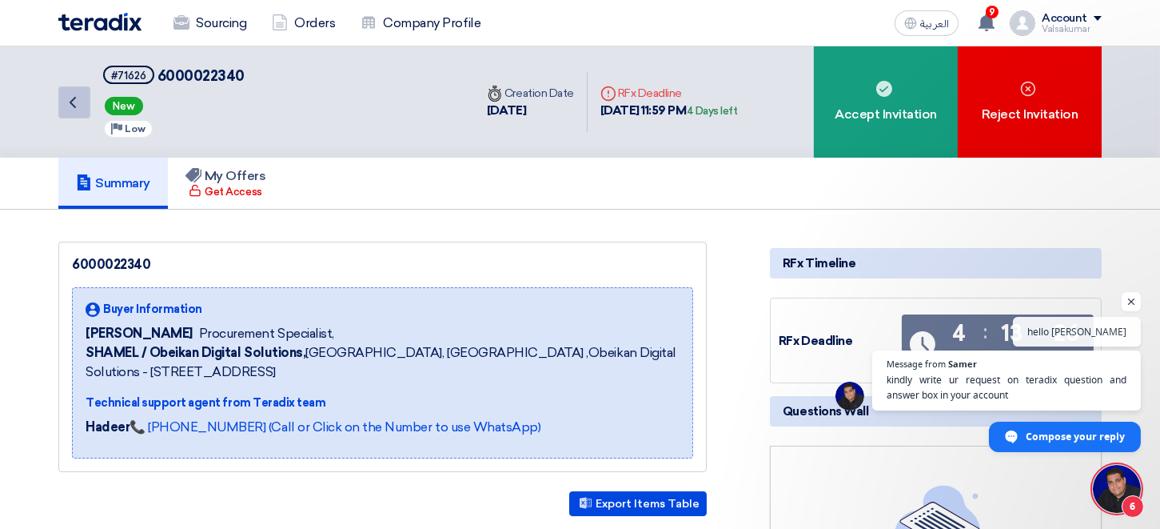
click at [81, 107] on icon "Back" at bounding box center [72, 102] width 19 height 19
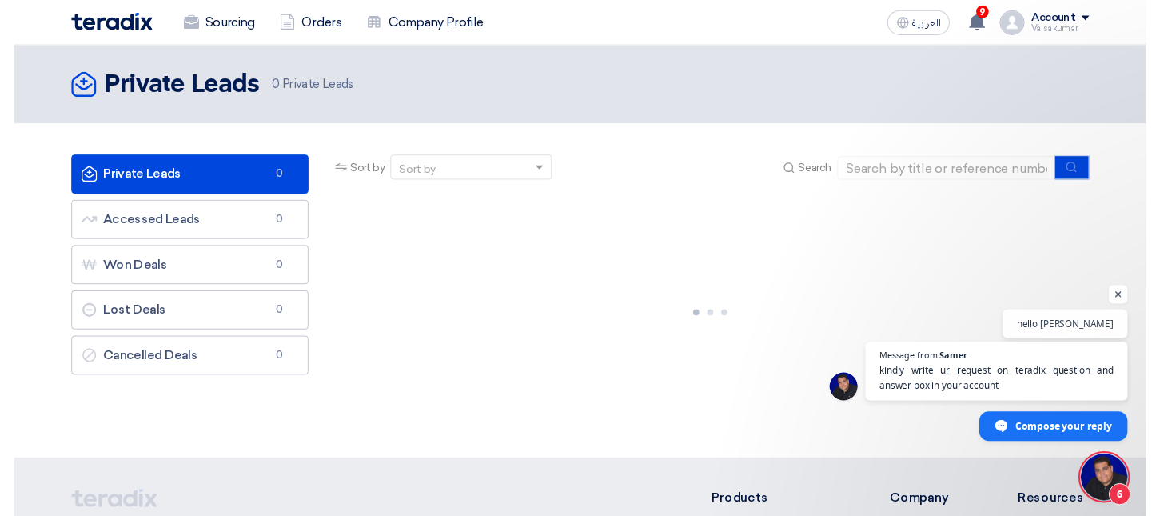
scroll to position [73, 0]
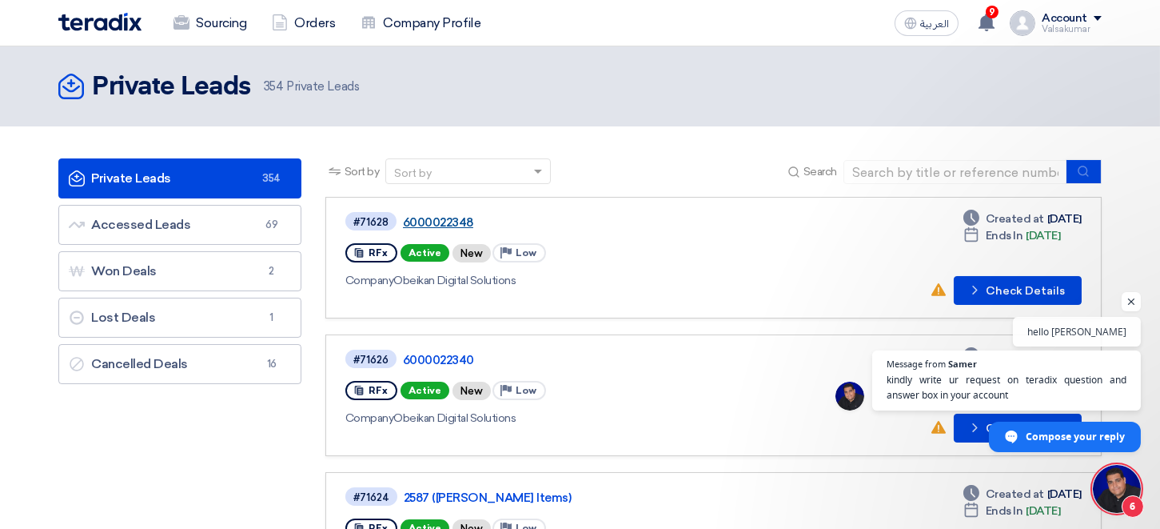
click at [450, 216] on link "6000022348" at bounding box center [603, 222] width 400 height 14
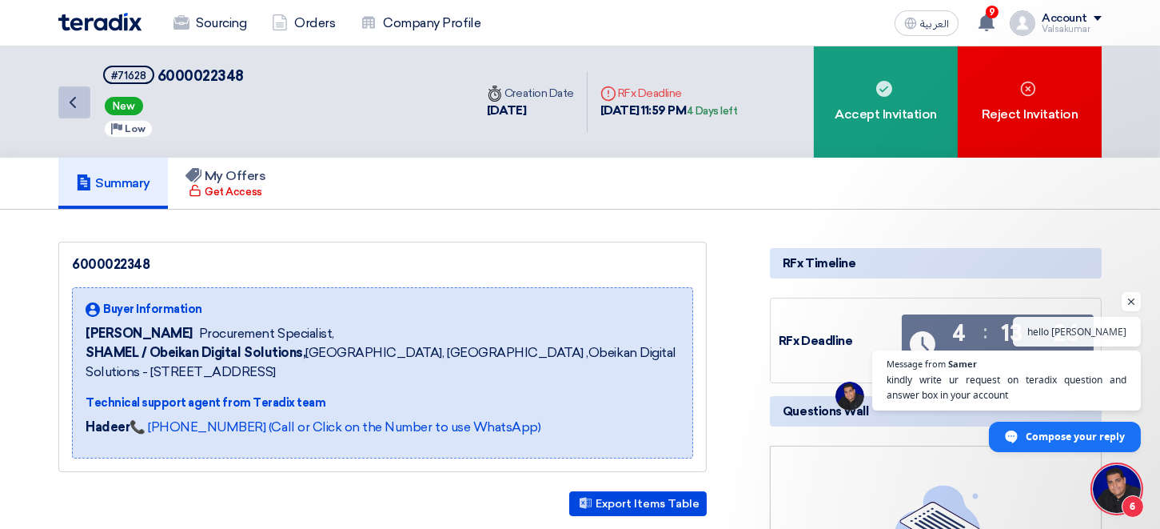
click at [83, 98] on link "Back" at bounding box center [74, 102] width 32 height 32
